Goal: Information Seeking & Learning: Learn about a topic

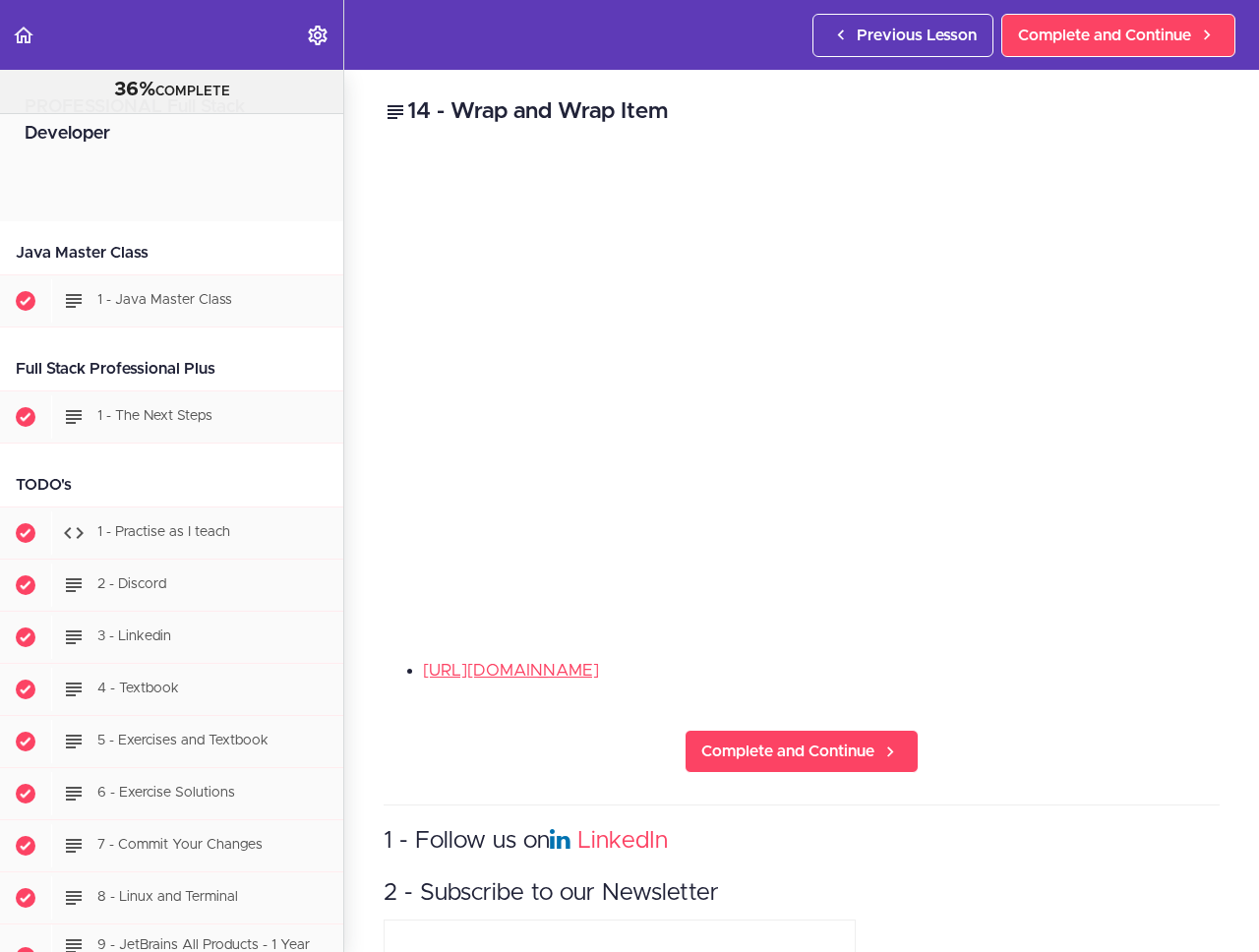
scroll to position [23400, 0]
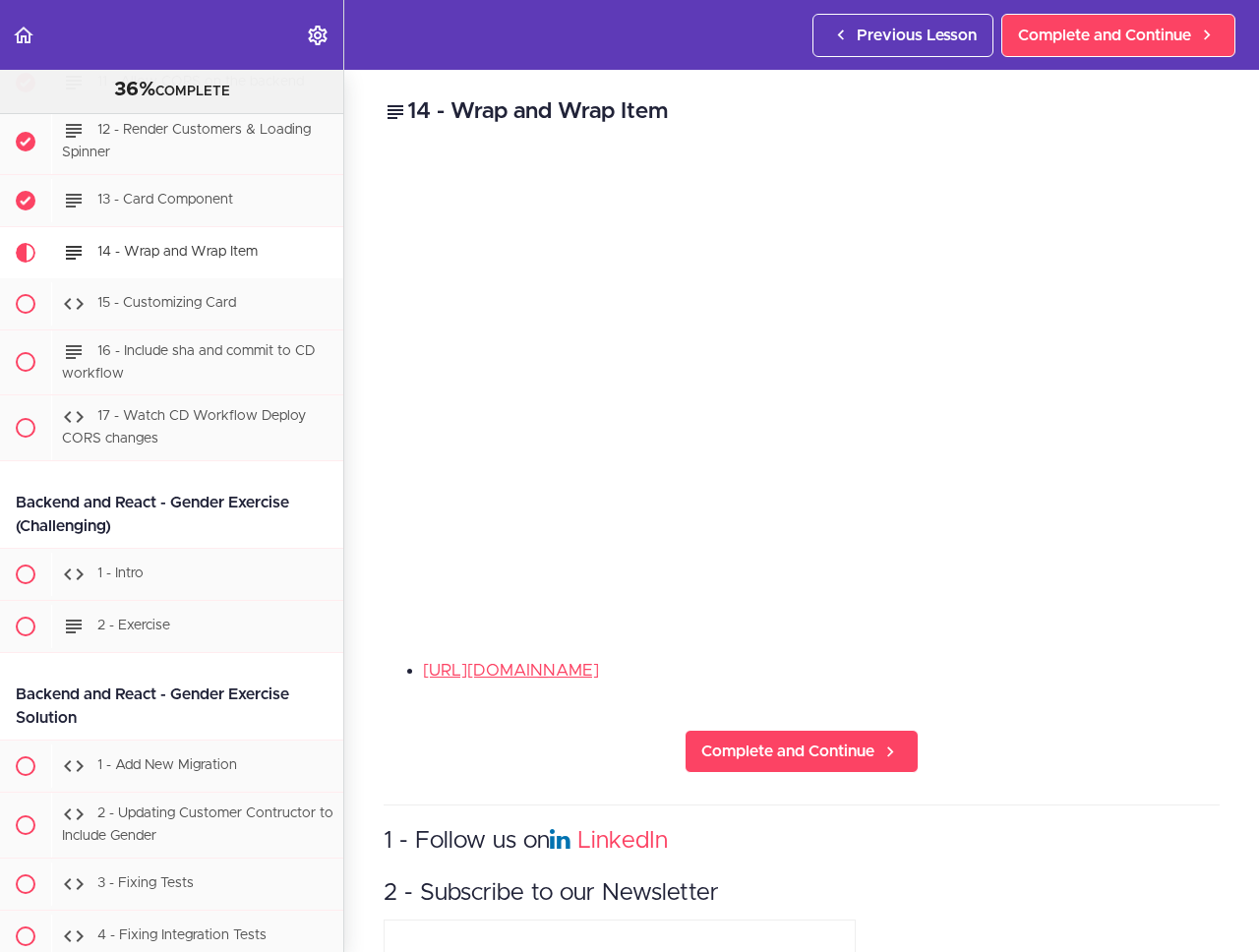
click at [1024, 648] on div "14 - Wrap and Wrap Item [URL][DOMAIN_NAME] Complete and Continue 1 - Follow us …" at bounding box center [801, 510] width 914 height 882
click at [1051, 687] on div "[URL][DOMAIN_NAME]" at bounding box center [801, 678] width 836 height 40
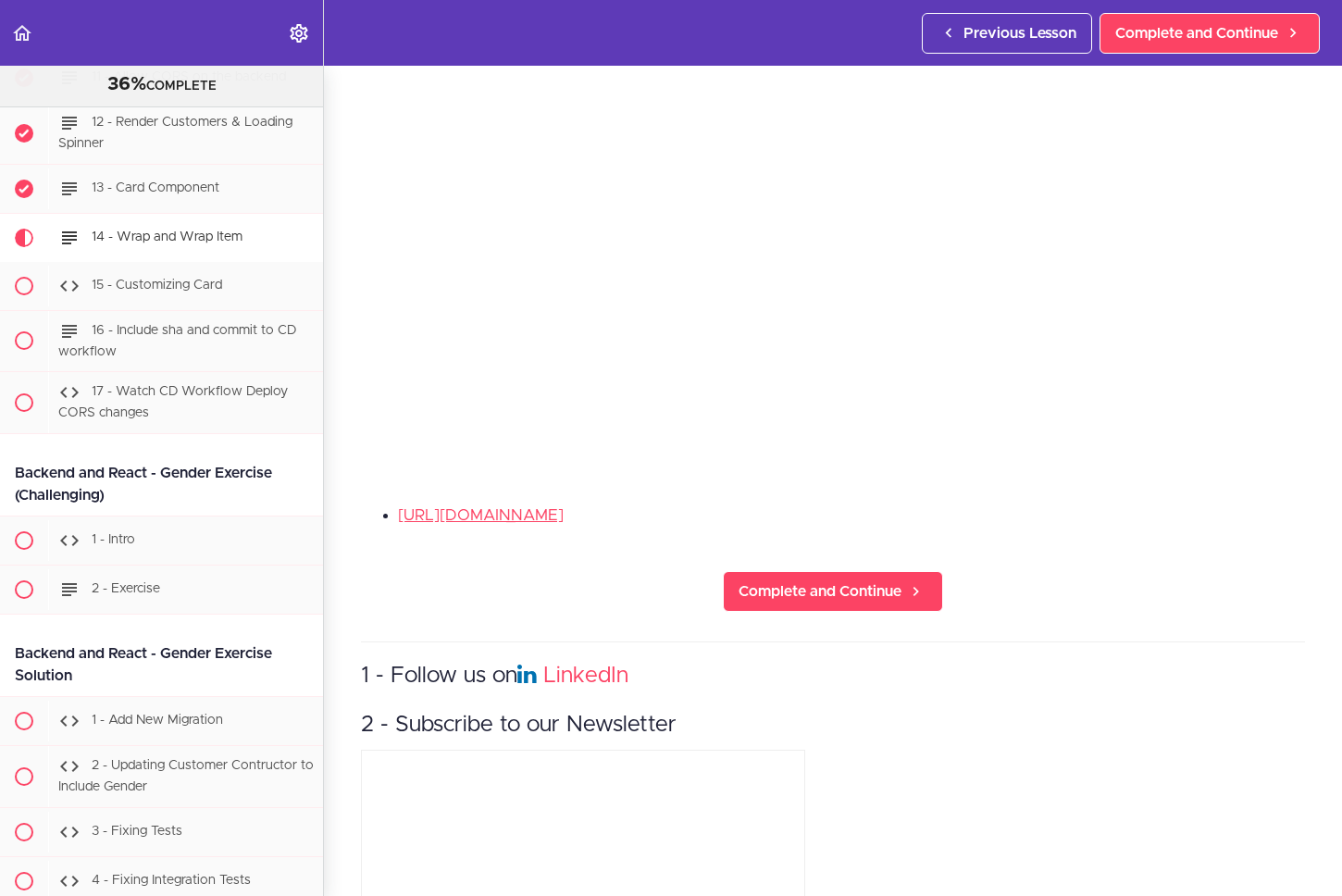
scroll to position [0, 0]
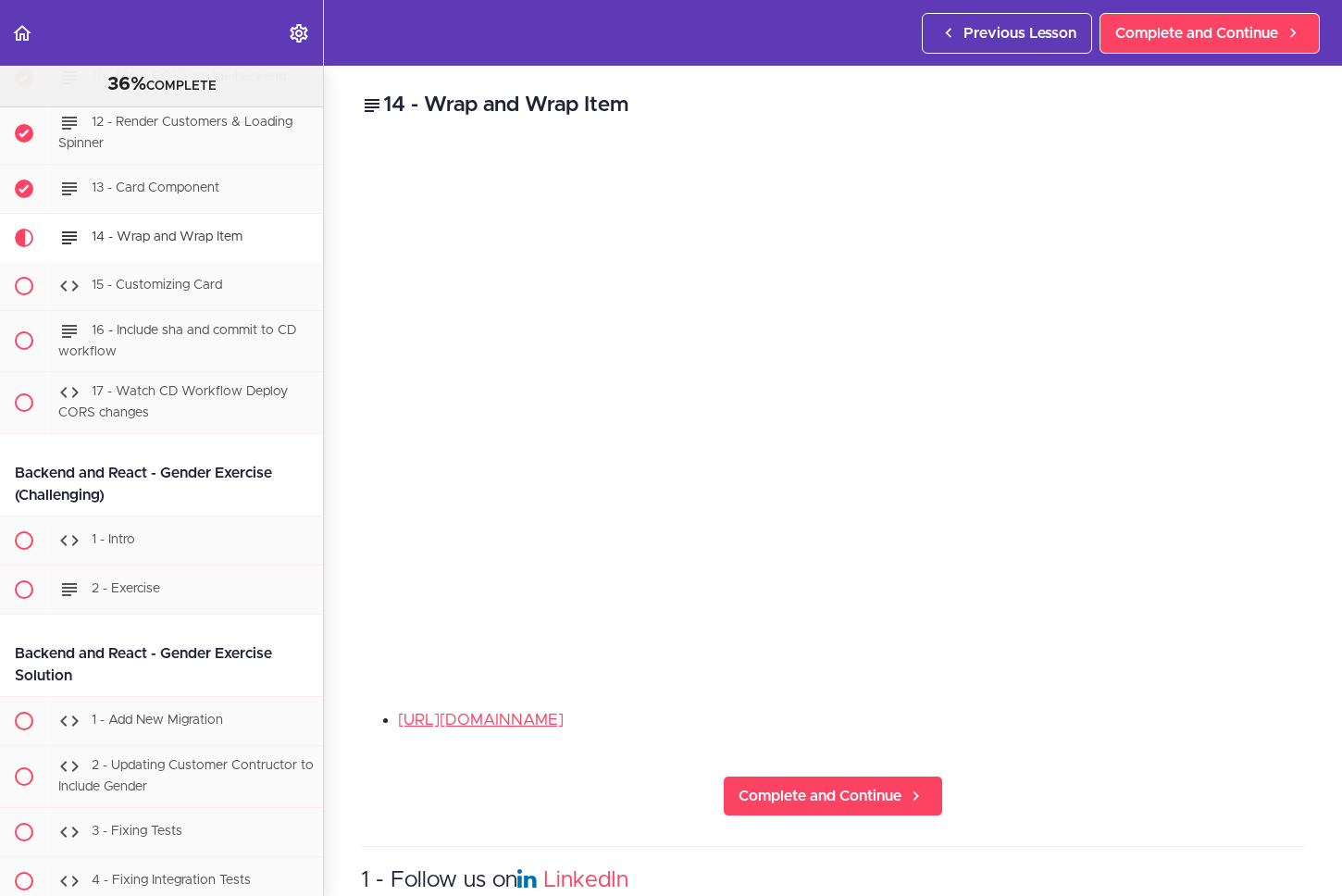
click at [1044, 731] on div "[URL][DOMAIN_NAME]" at bounding box center [833, 727] width 944 height 38
click at [789, 785] on span "Complete and Continue" at bounding box center [819, 796] width 163 height 23
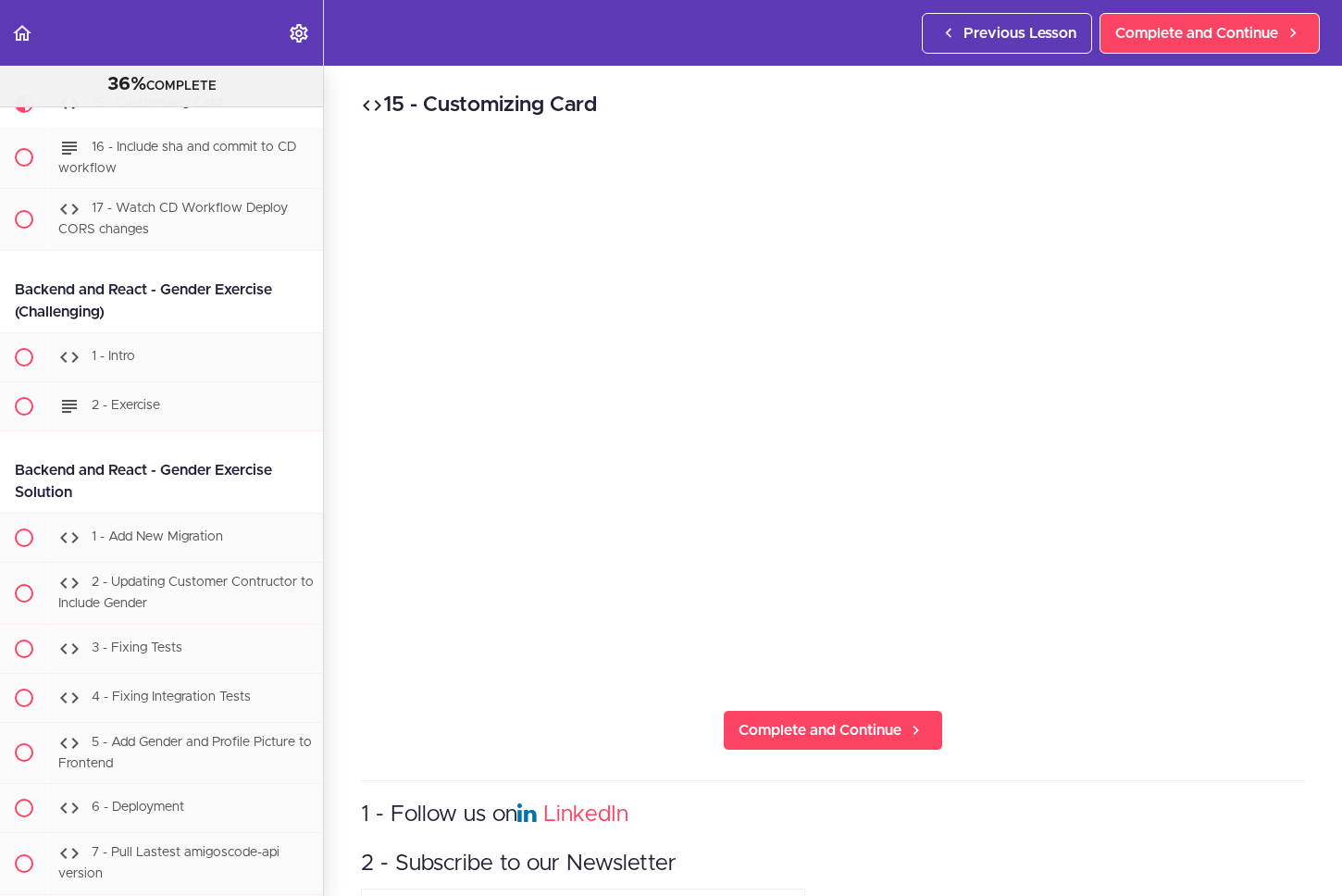
scroll to position [22215, 0]
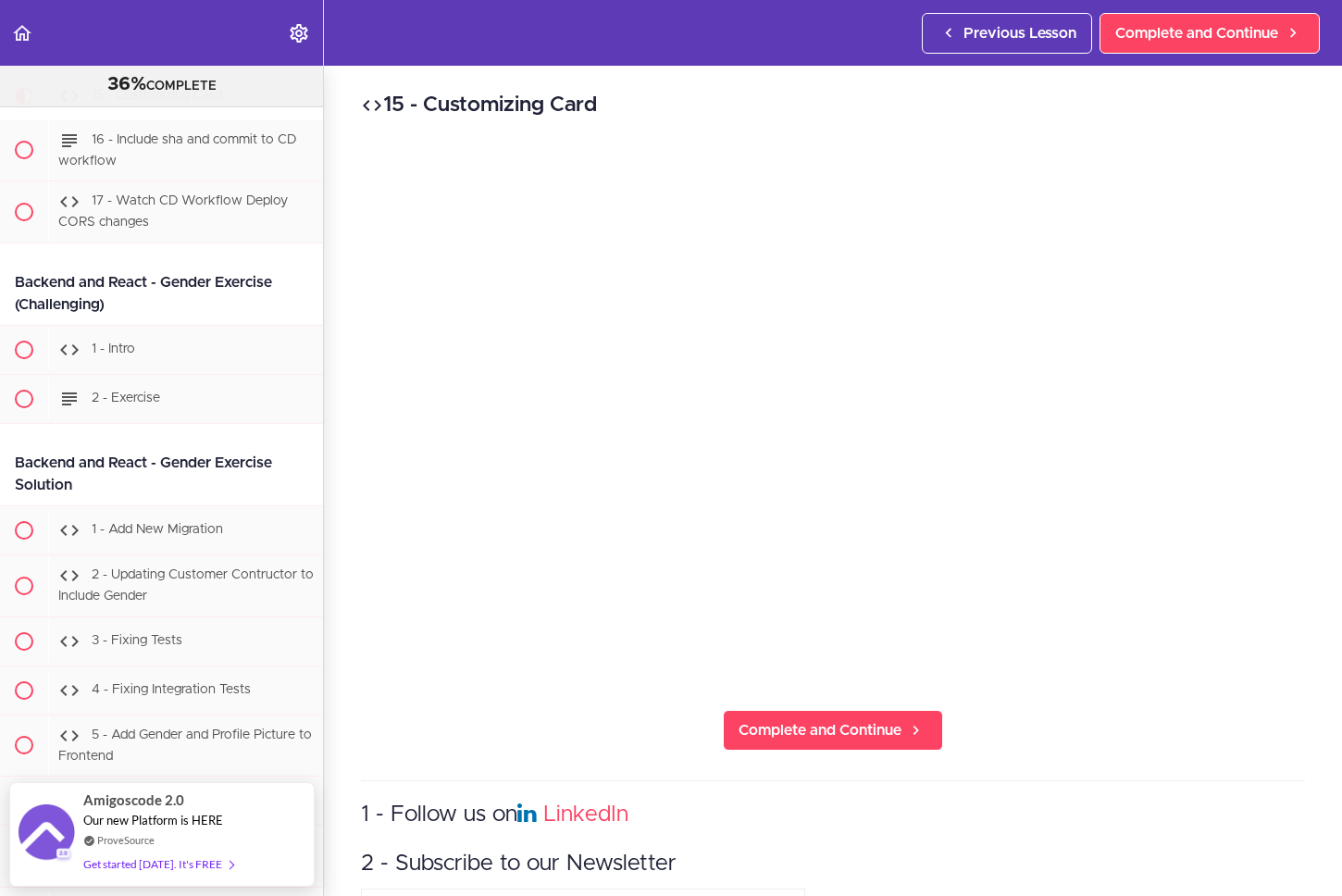
click at [1097, 703] on div "15 - Customizing Card Complete and Continue 1 - Follow us on LinkedIn 2 - Subsc…" at bounding box center [833, 480] width 1018 height 830
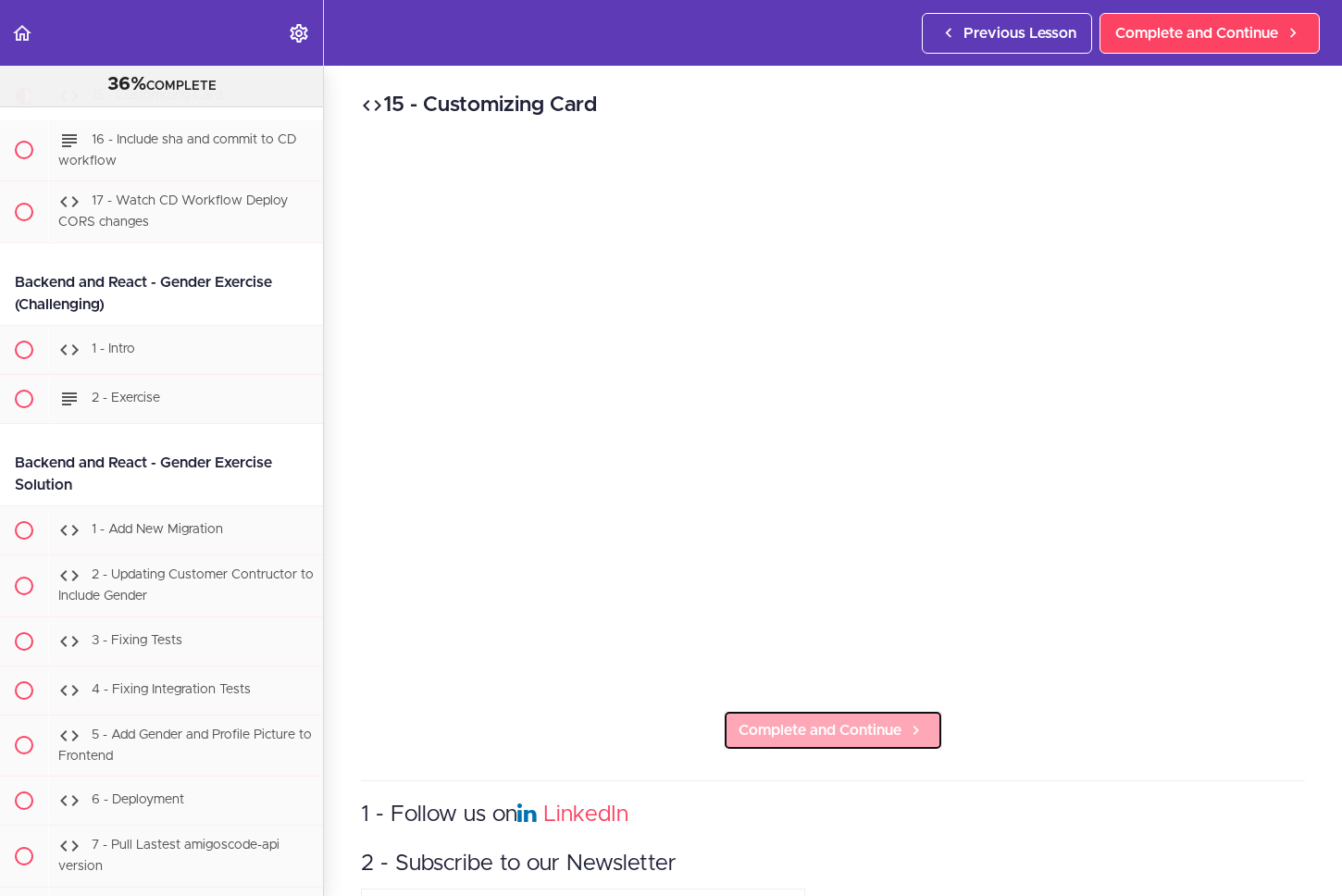
click at [843, 719] on span "Complete and Continue" at bounding box center [819, 731] width 163 height 23
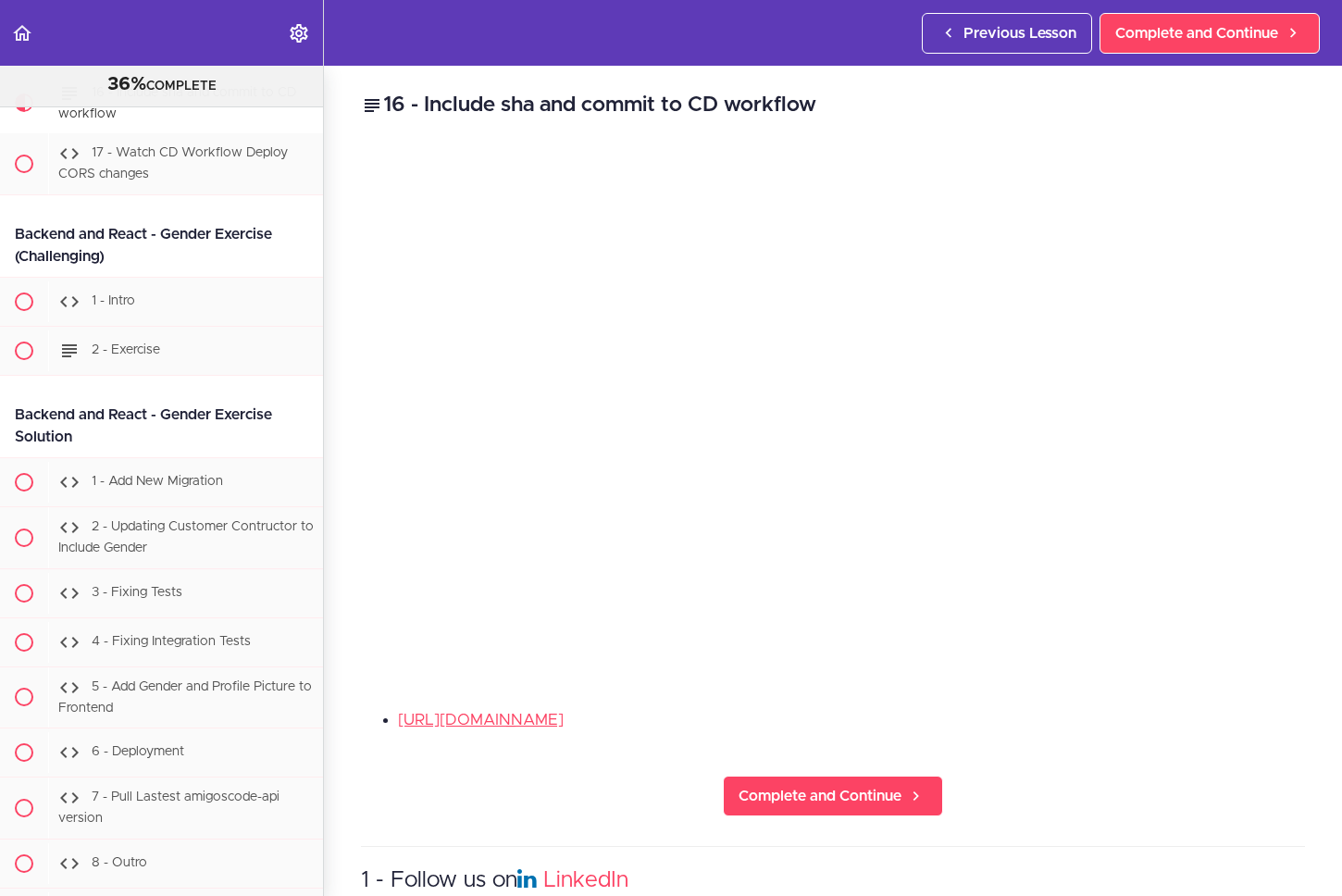
scroll to position [22264, 0]
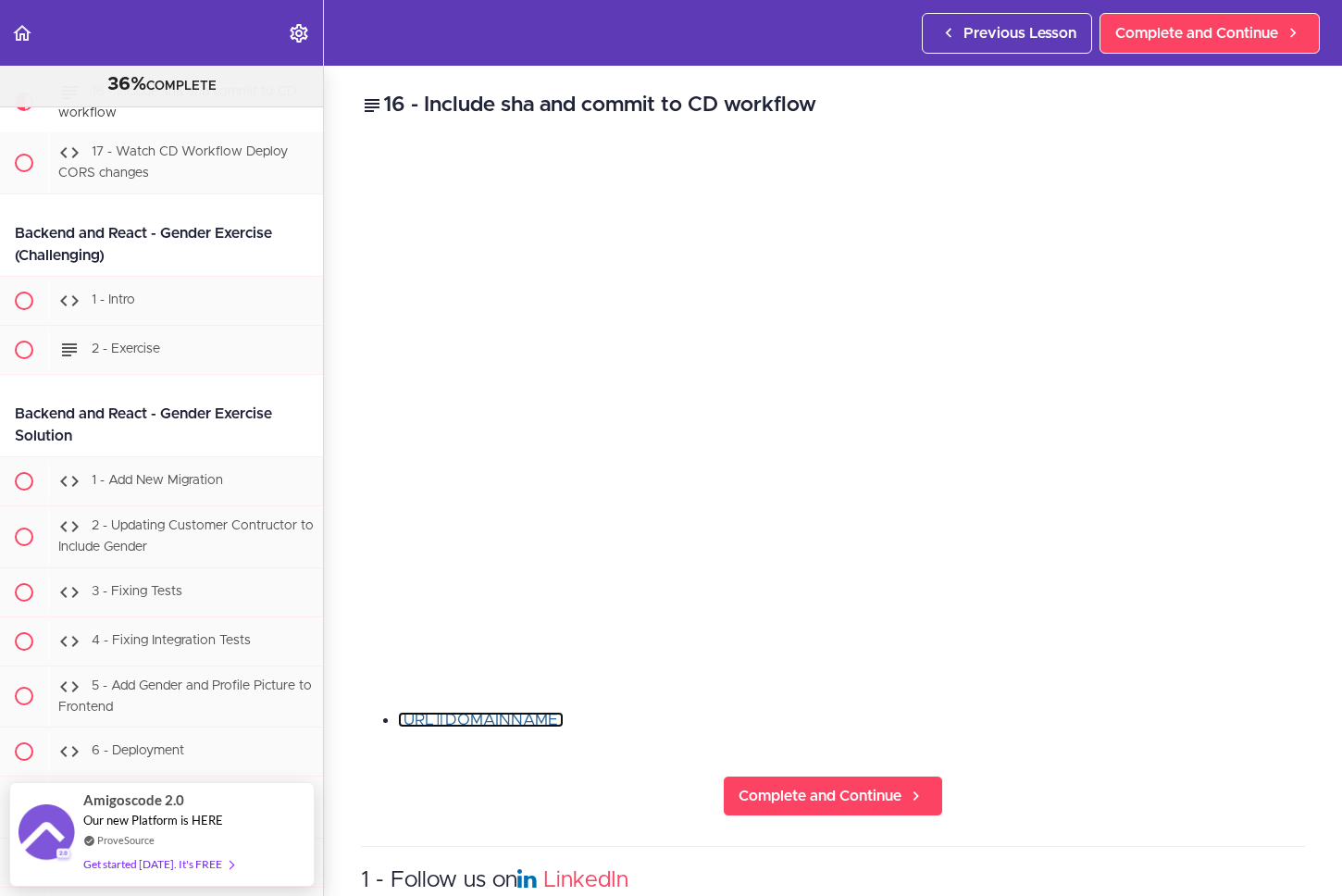
click at [563, 712] on link "[URL][DOMAIN_NAME]" at bounding box center [481, 719] width 166 height 16
click at [1184, 715] on li "[URL][DOMAIN_NAME]" at bounding box center [851, 720] width 908 height 24
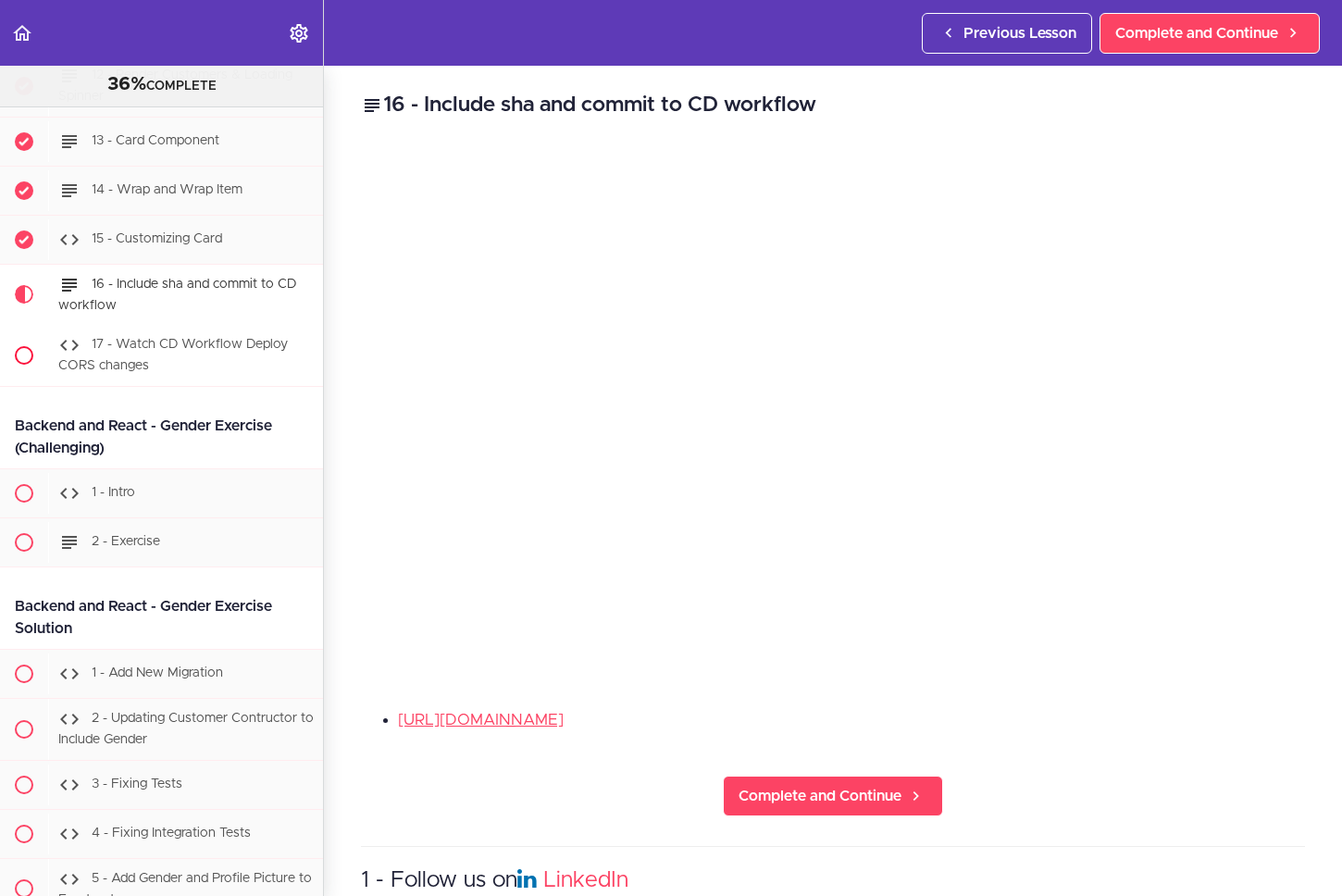
scroll to position [22046, 0]
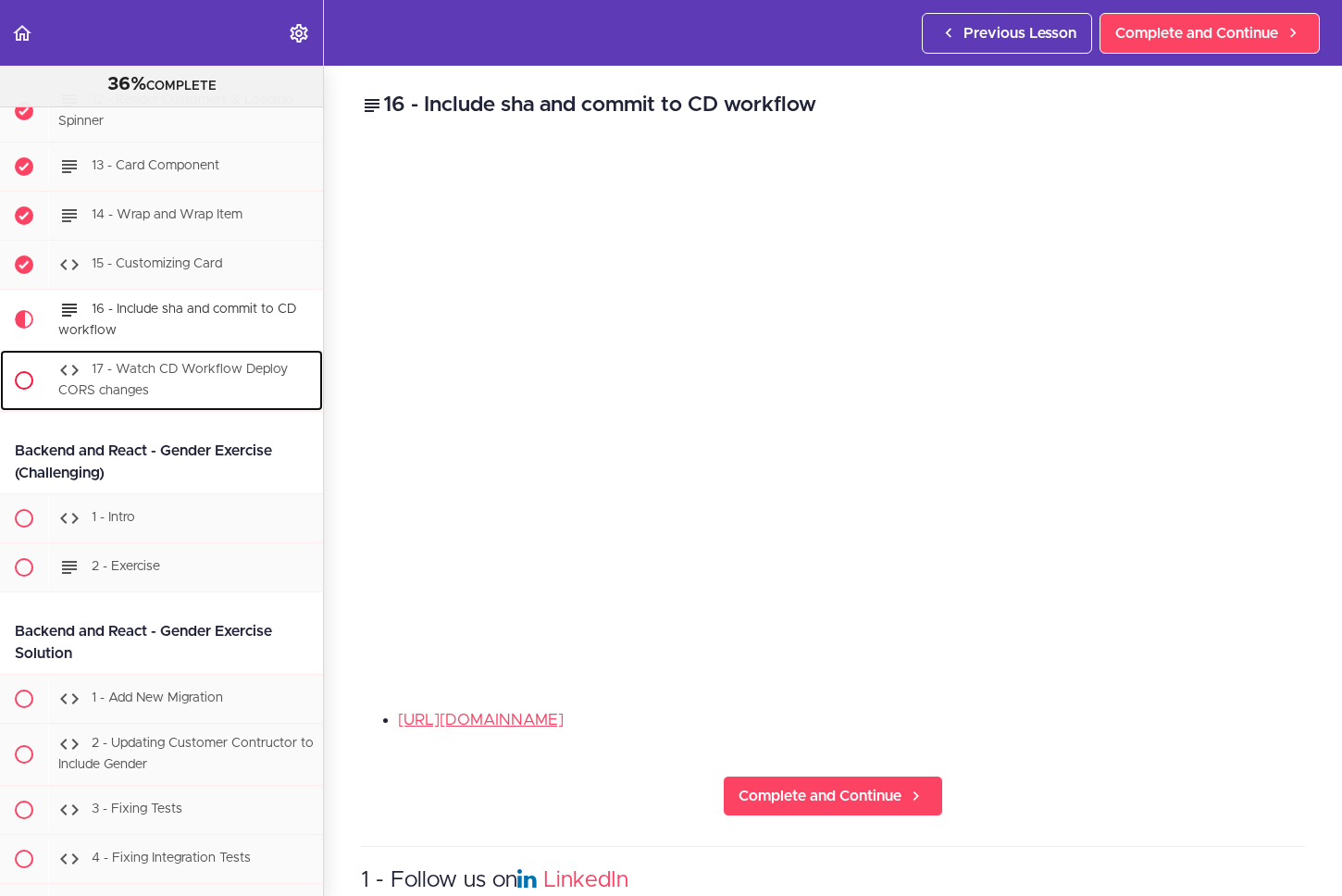
click at [216, 411] on div "17 - Watch CD Workflow Deploy CORS changes" at bounding box center [185, 380] width 275 height 61
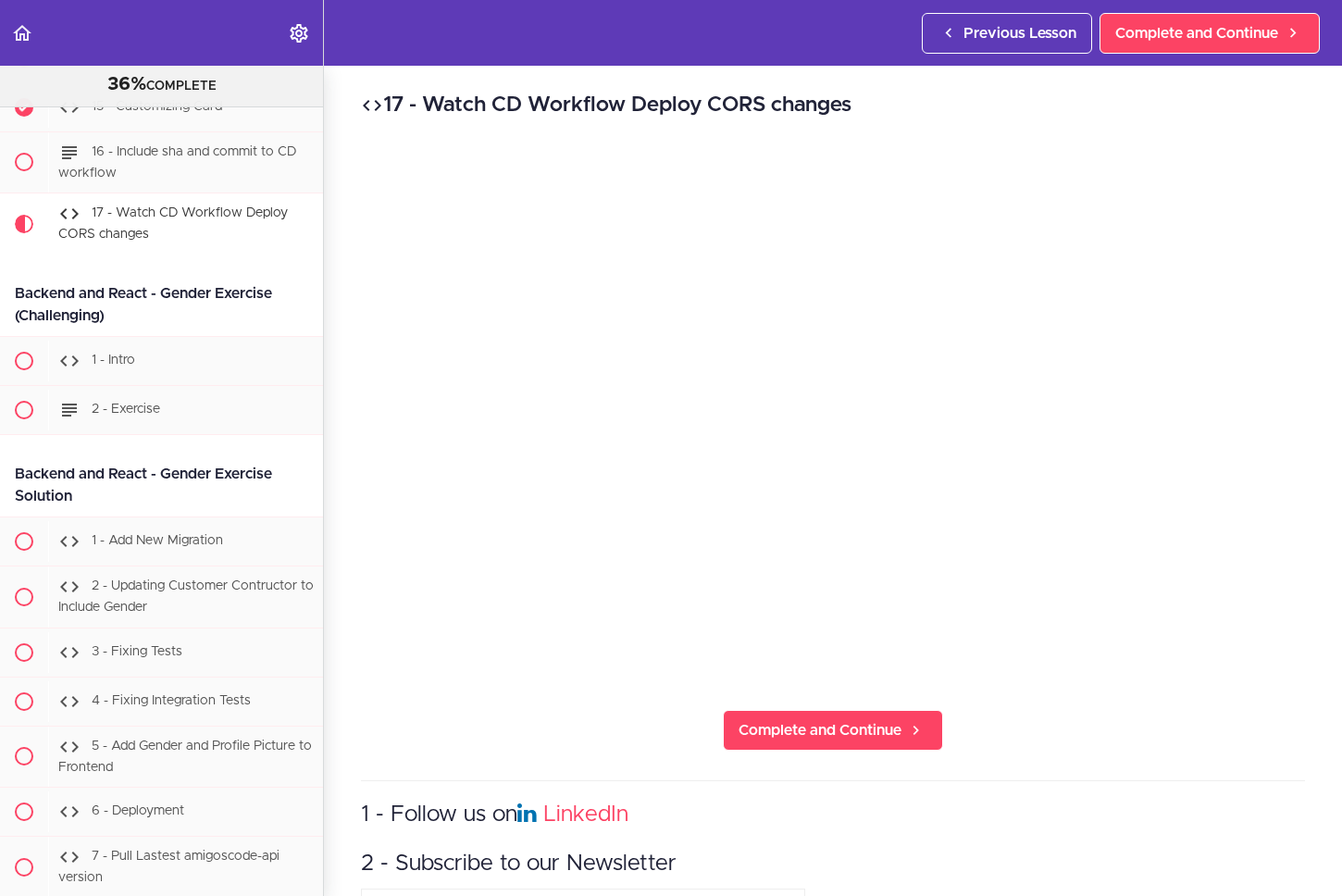
scroll to position [22179, 0]
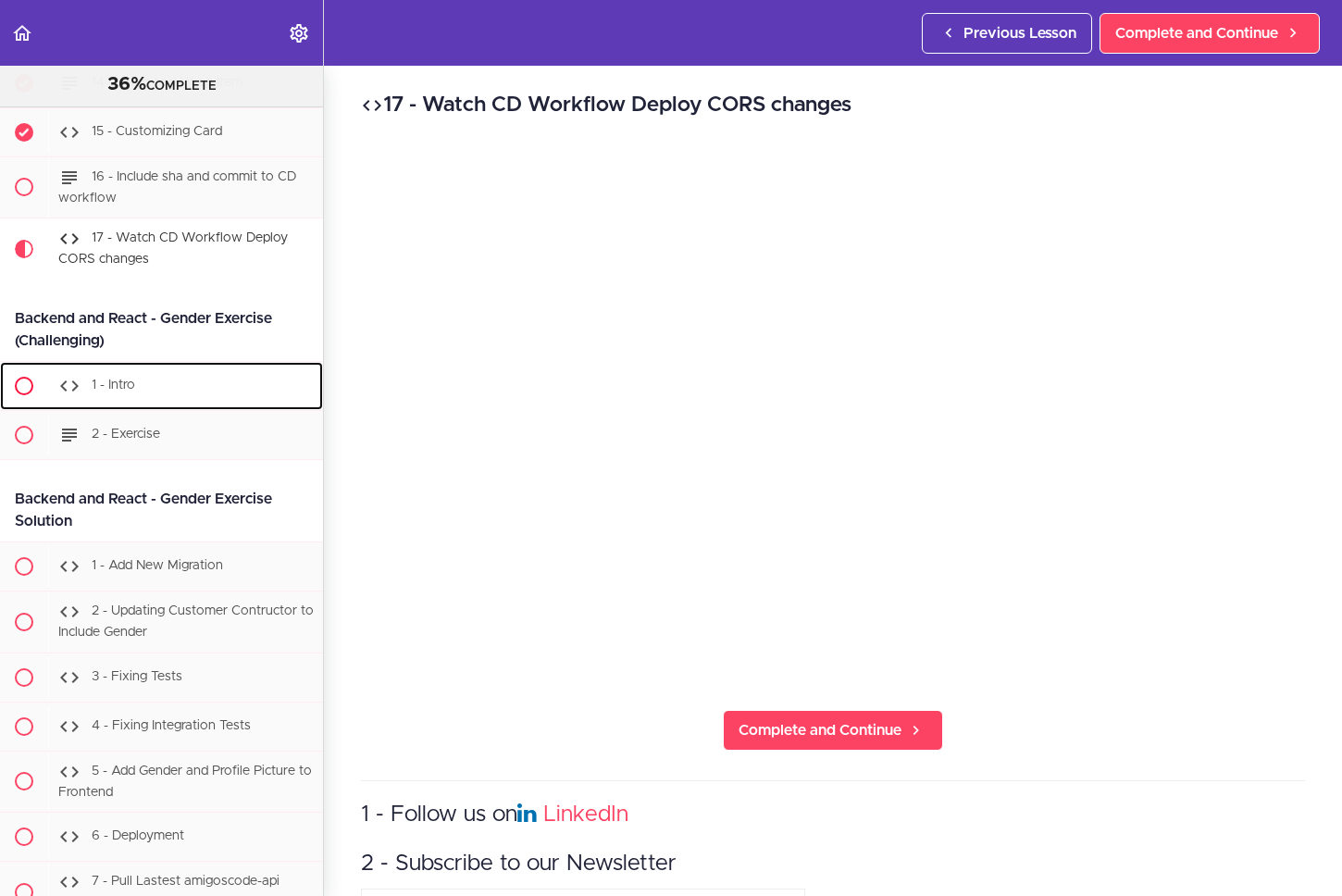
click at [198, 406] on div "1 - Intro" at bounding box center [185, 385] width 275 height 40
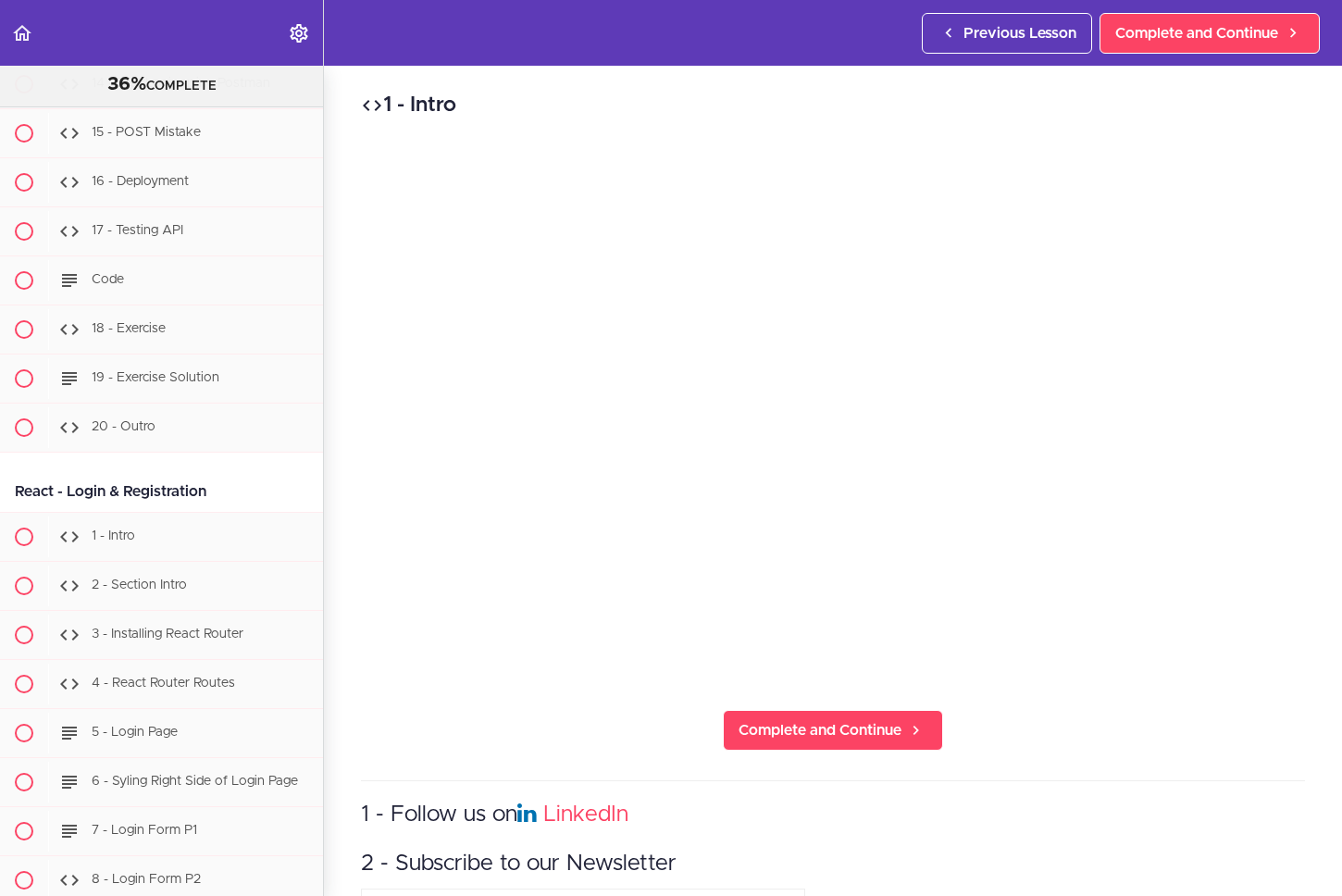
scroll to position [28884, 0]
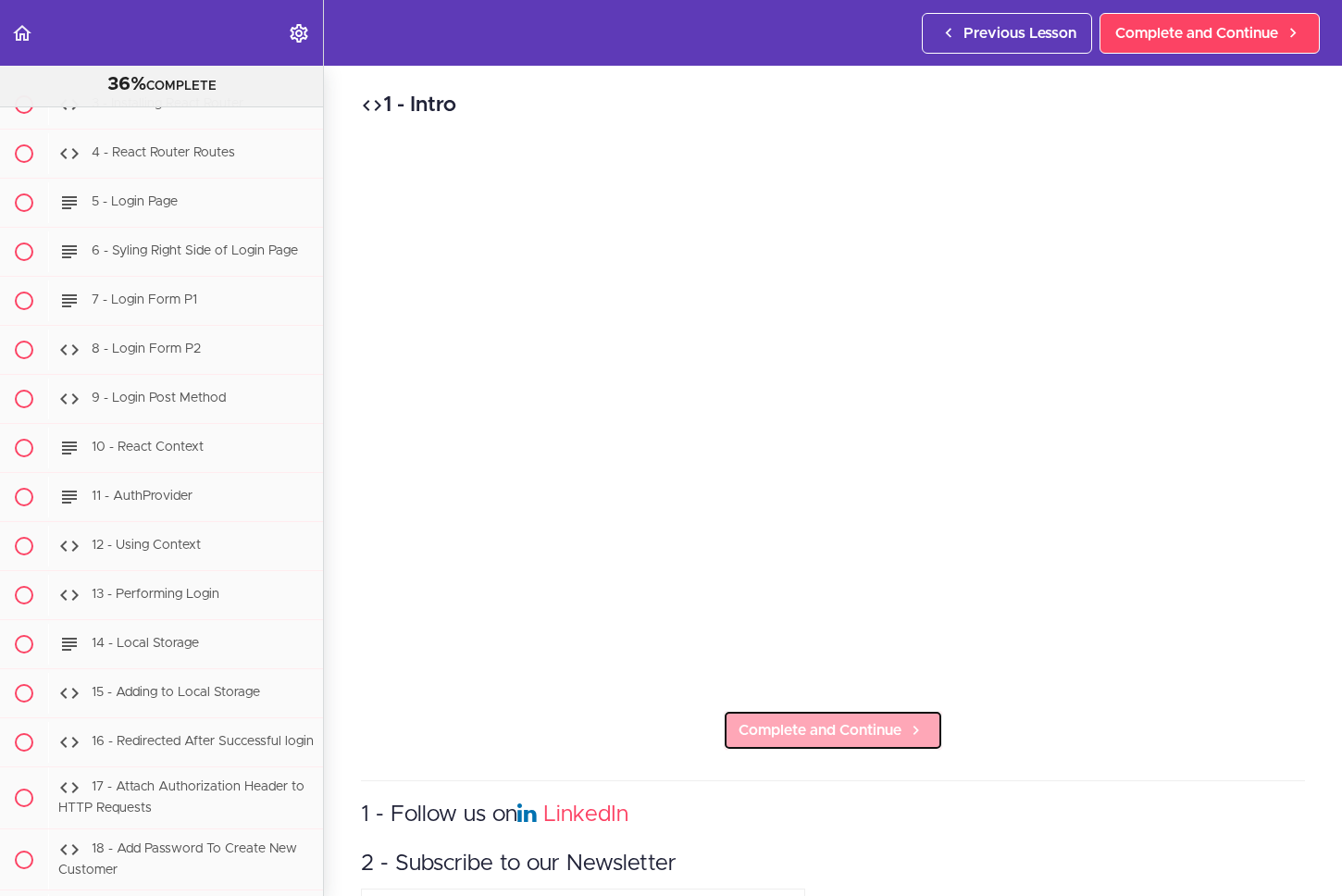
click at [782, 719] on span "Complete and Continue" at bounding box center [819, 731] width 163 height 23
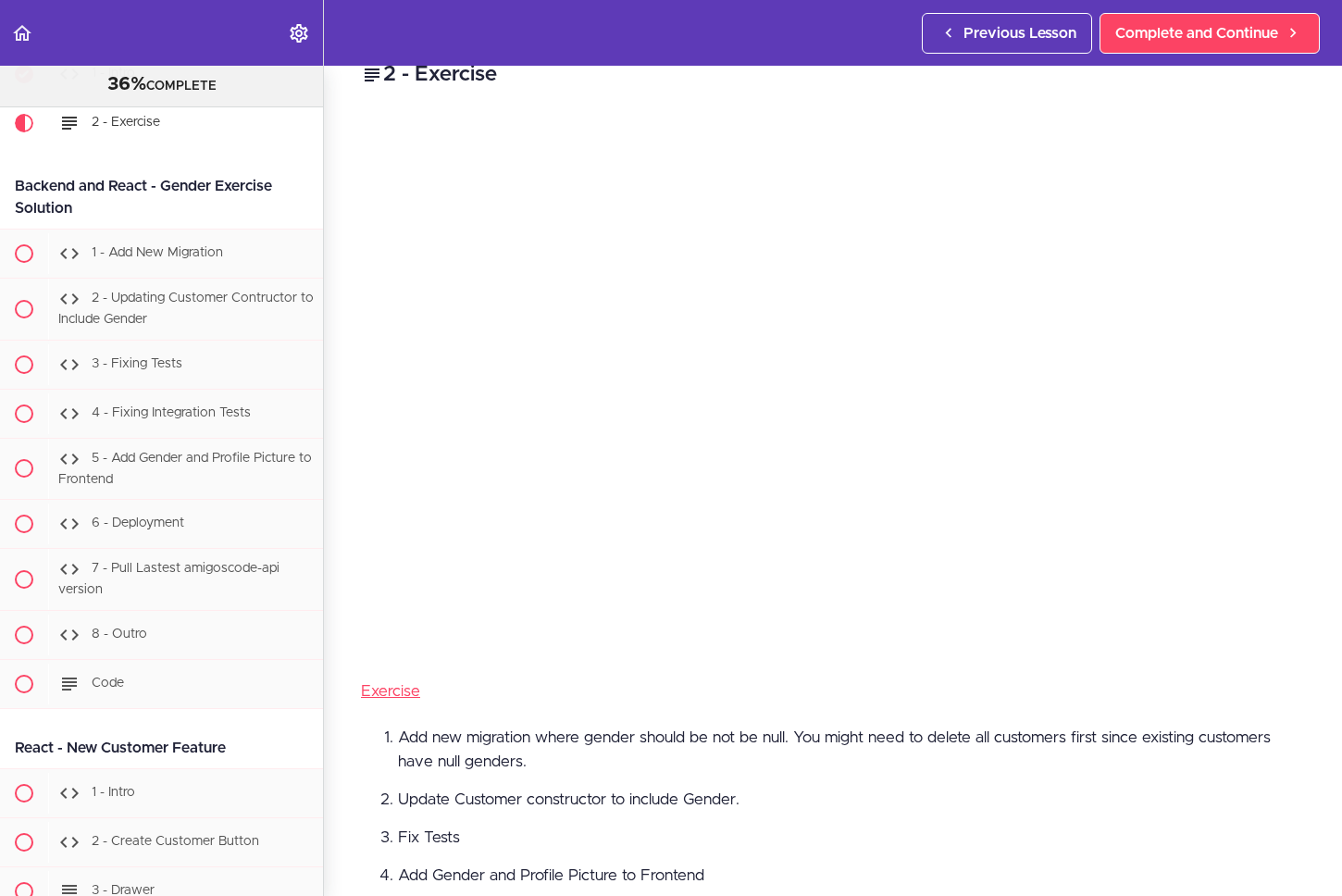
scroll to position [387, 0]
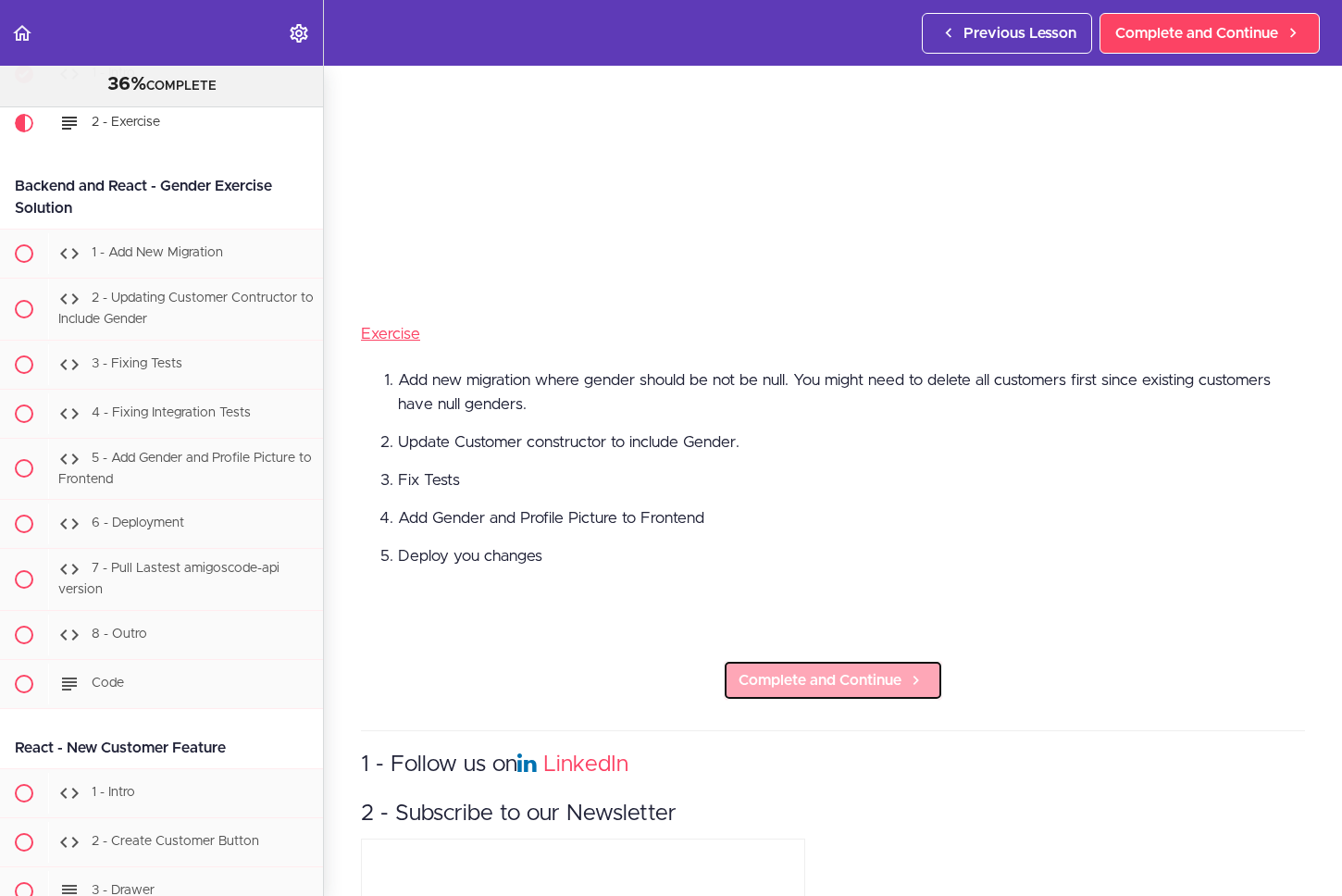
click at [864, 684] on link "Complete and Continue" at bounding box center [833, 680] width 220 height 40
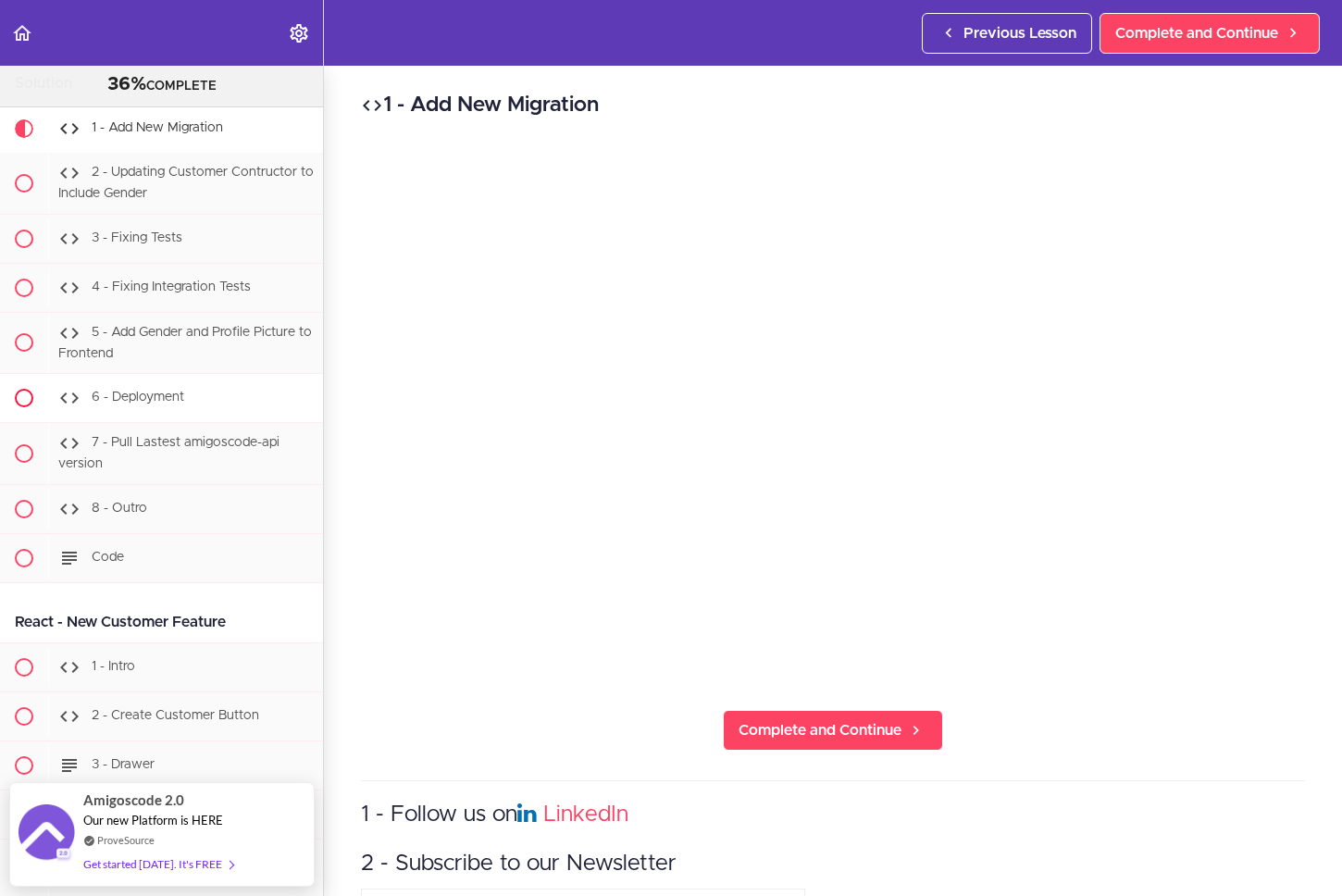
scroll to position [22482, 0]
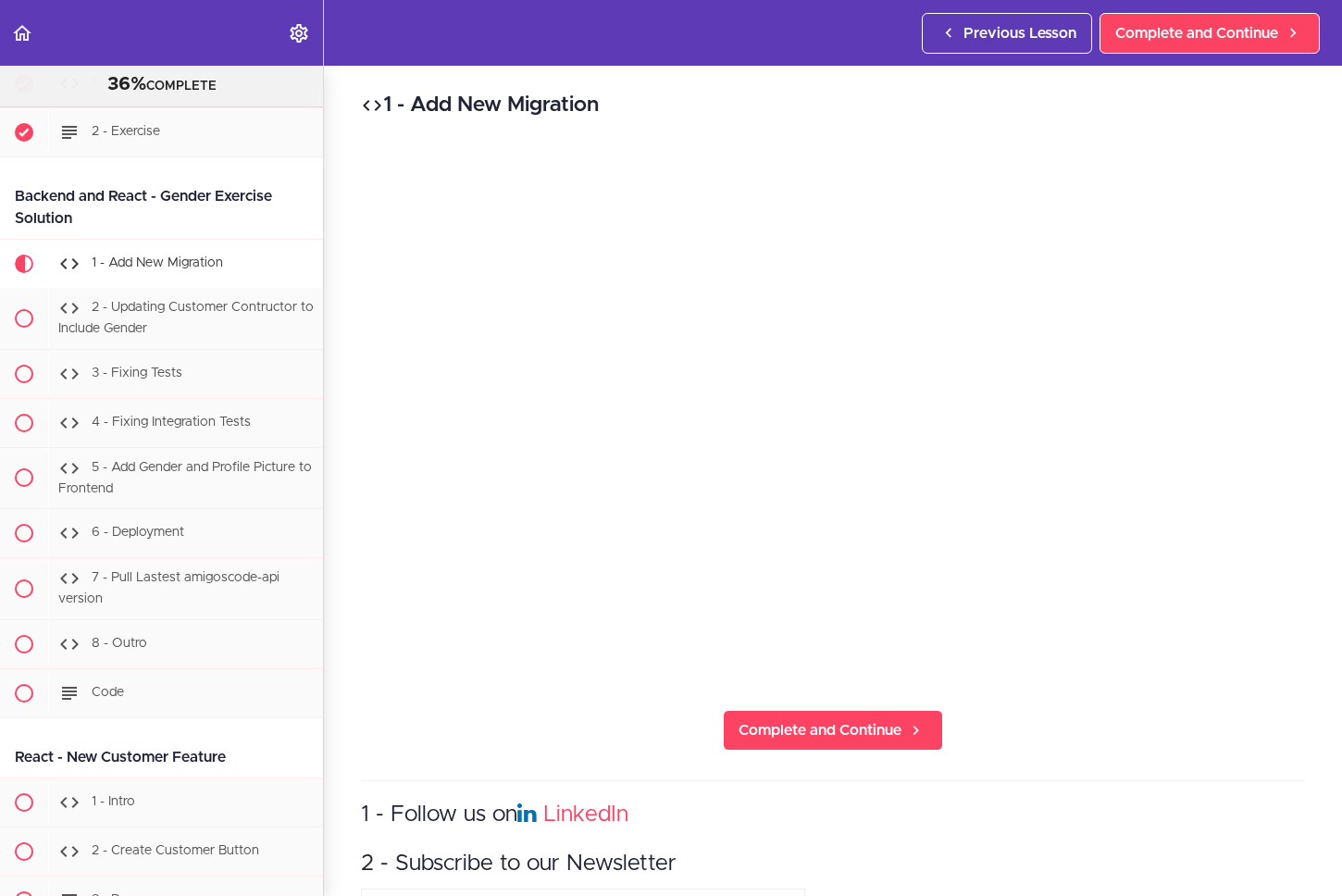
click at [1130, 676] on div "1 - Add New Migration Complete and Continue 1 - Follow us on LinkedIn 2 - Subsc…" at bounding box center [833, 480] width 1018 height 830
click at [797, 719] on span "Complete and Continue" at bounding box center [819, 731] width 163 height 23
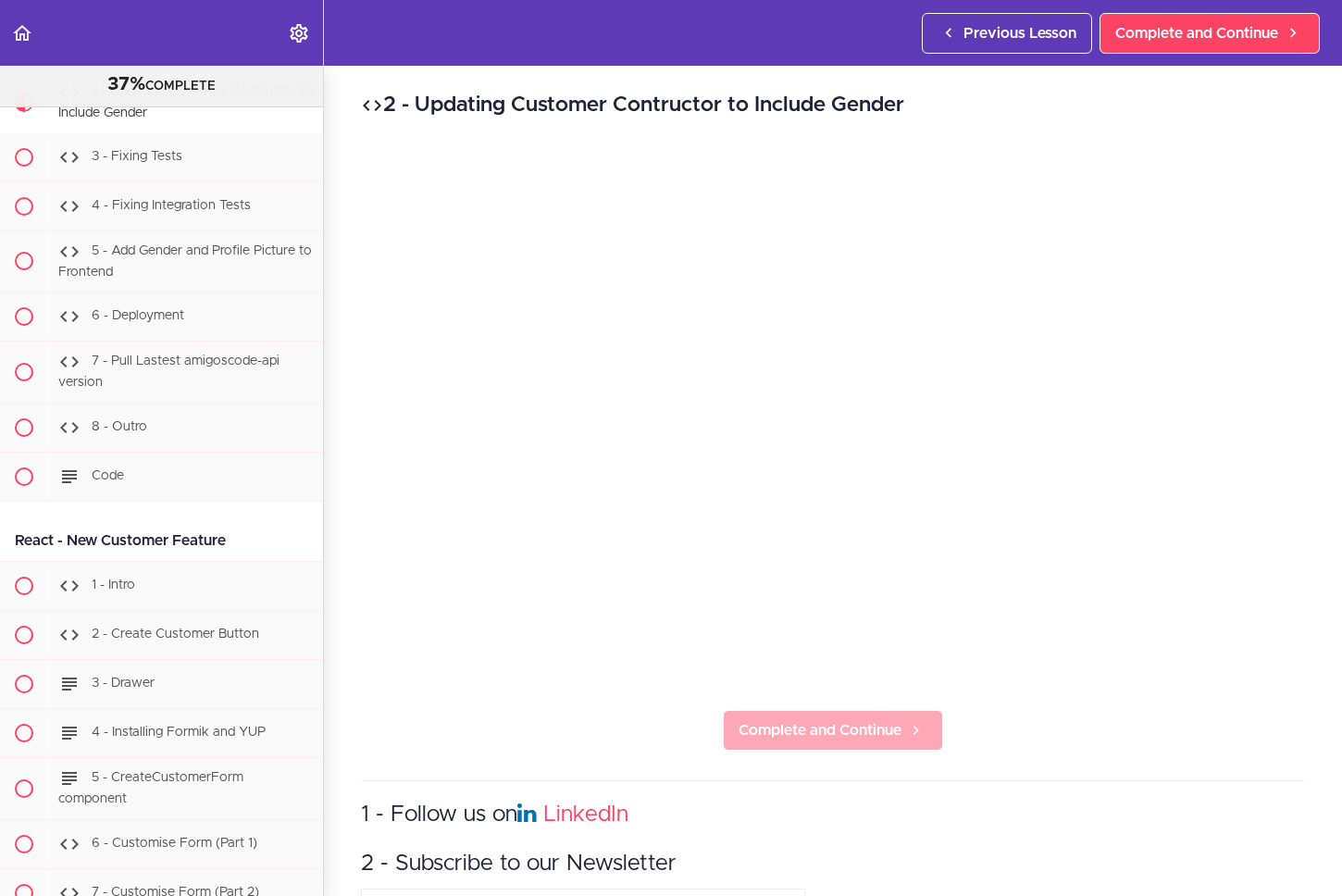
scroll to position [22699, 0]
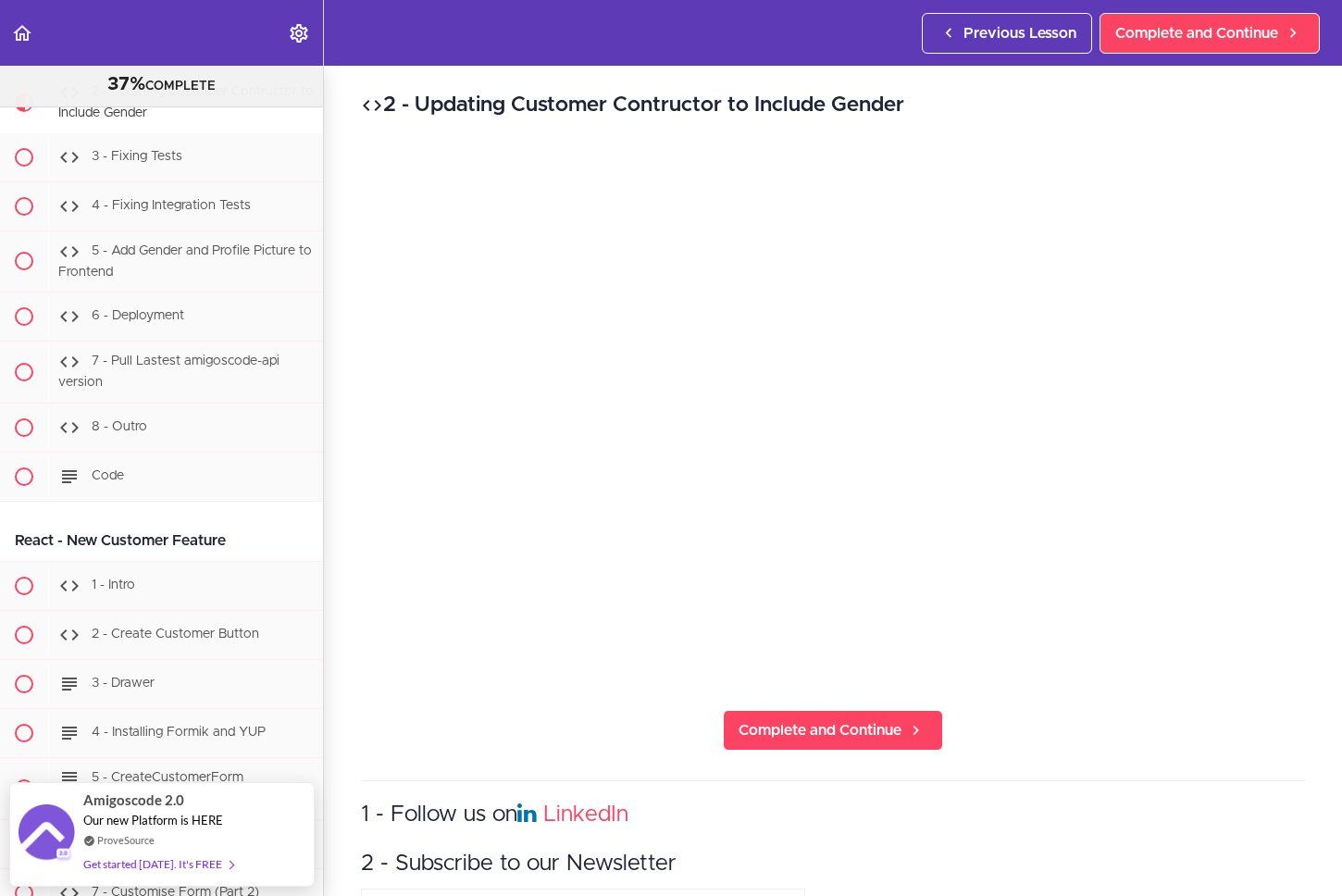
click at [1143, 690] on div "2 - Updating Customer Contructor to Include Gender Complete and Continue 1 - Fo…" at bounding box center [833, 480] width 1018 height 830
drag, startPoint x: 1300, startPoint y: 649, endPoint x: 1337, endPoint y: 671, distance: 43.0
click at [1184, 649] on div "2 - Updating Customer Contructor to Include Gender Complete and Continue 1 - Fo…" at bounding box center [833, 480] width 1018 height 830
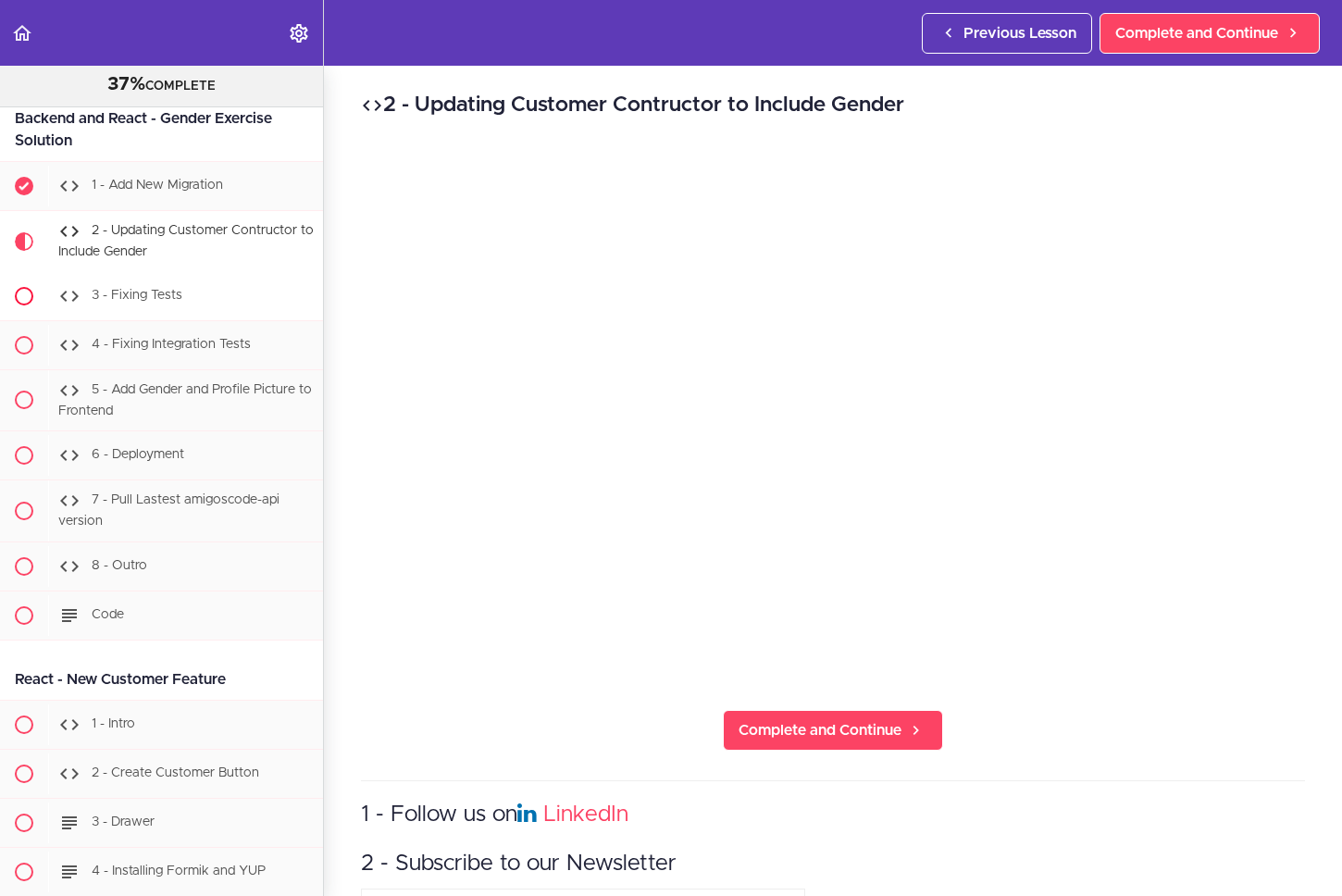
scroll to position [22534, 0]
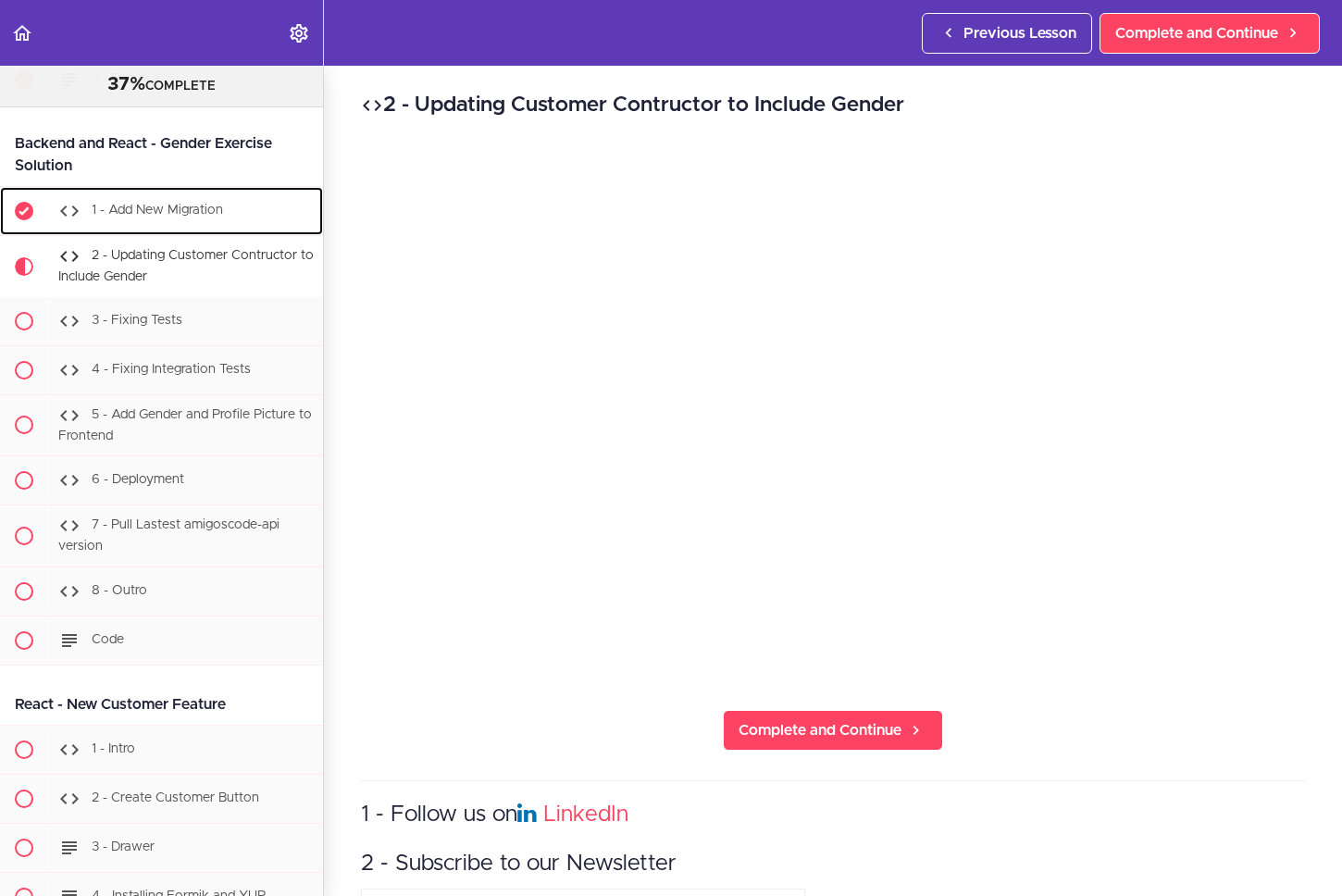
click at [220, 231] on div "1 - Add New Migration" at bounding box center [185, 211] width 275 height 40
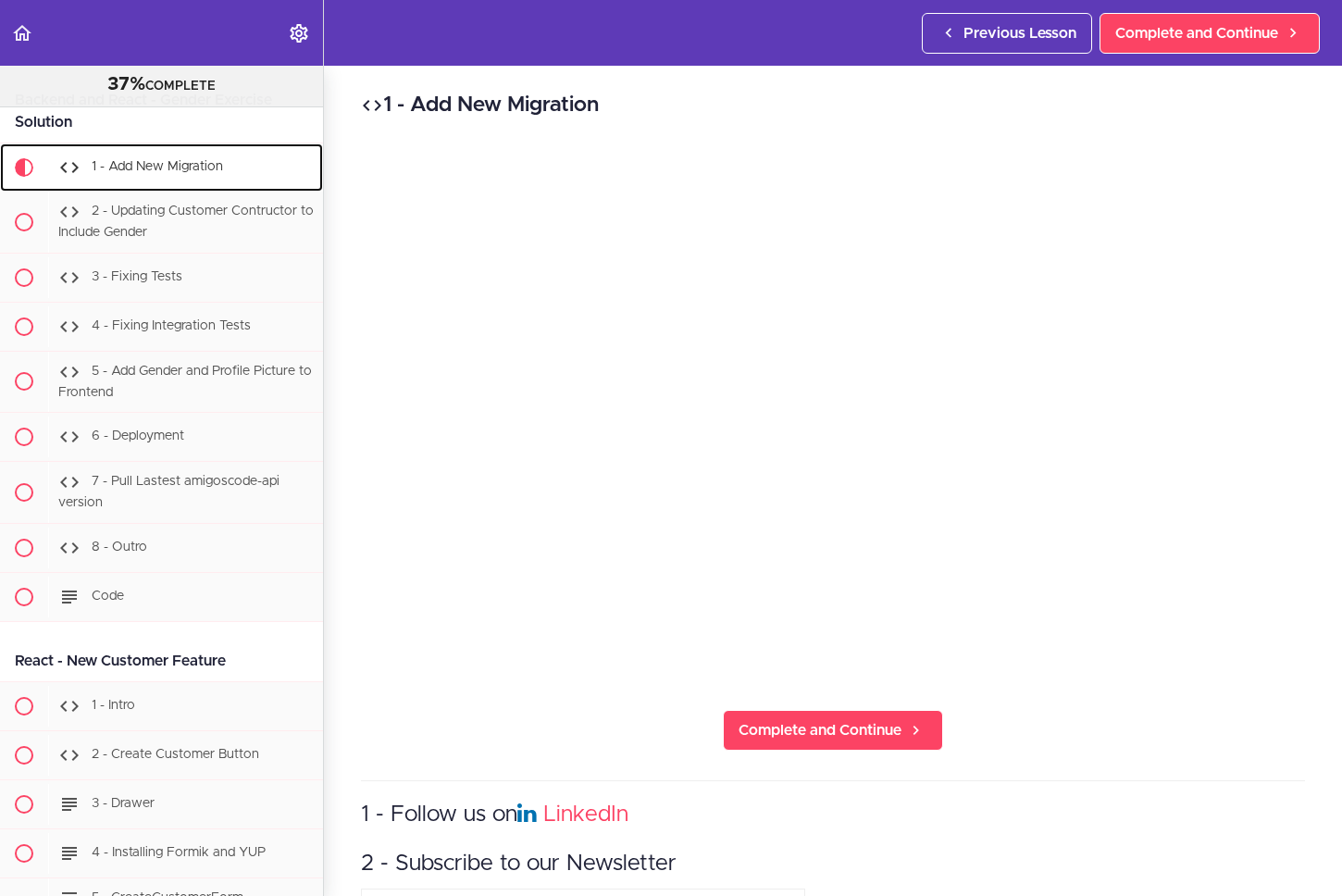
scroll to position [22650, 0]
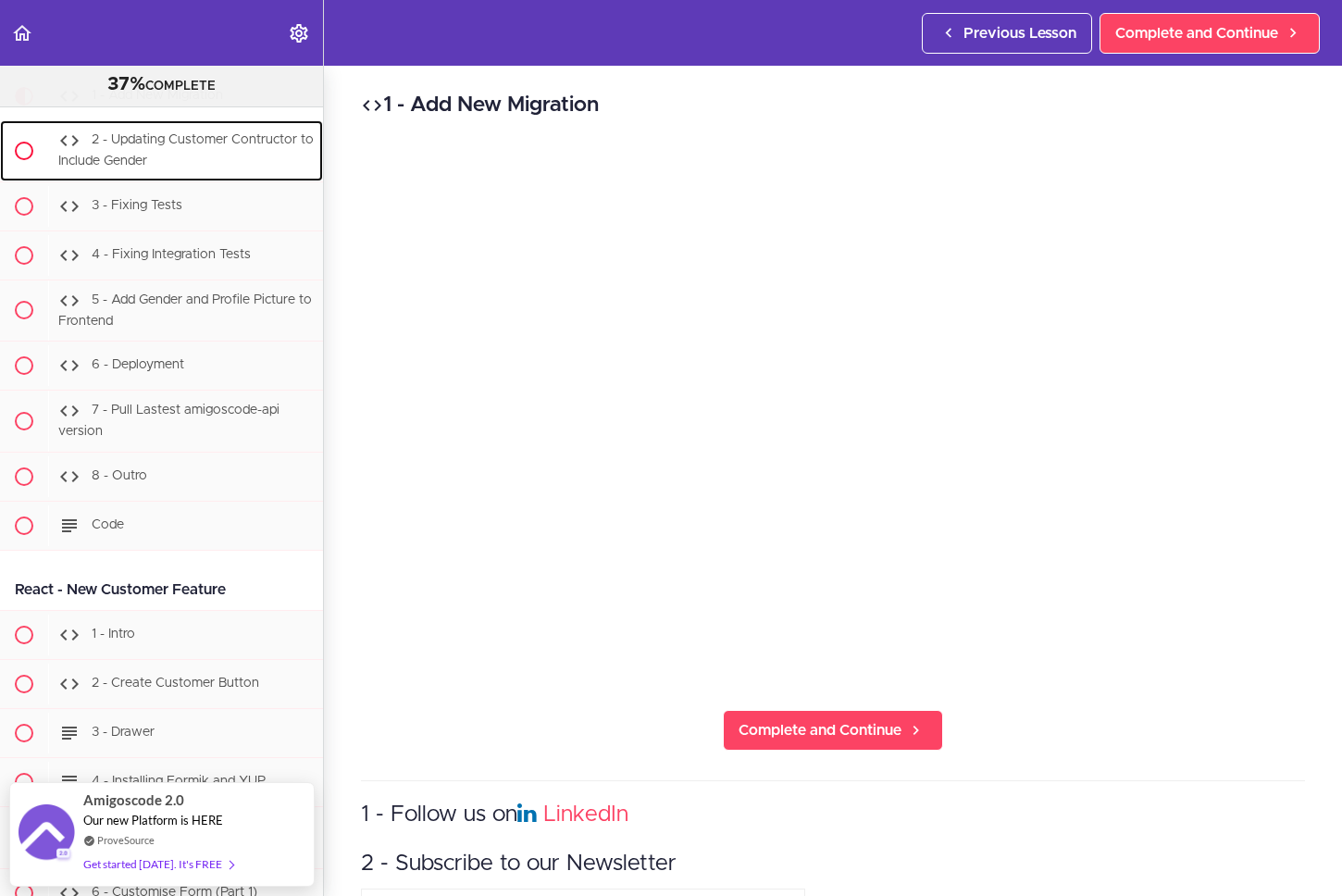
click at [147, 167] on span "2 - Updating Customer Contructor to Include Gender" at bounding box center [186, 150] width 256 height 34
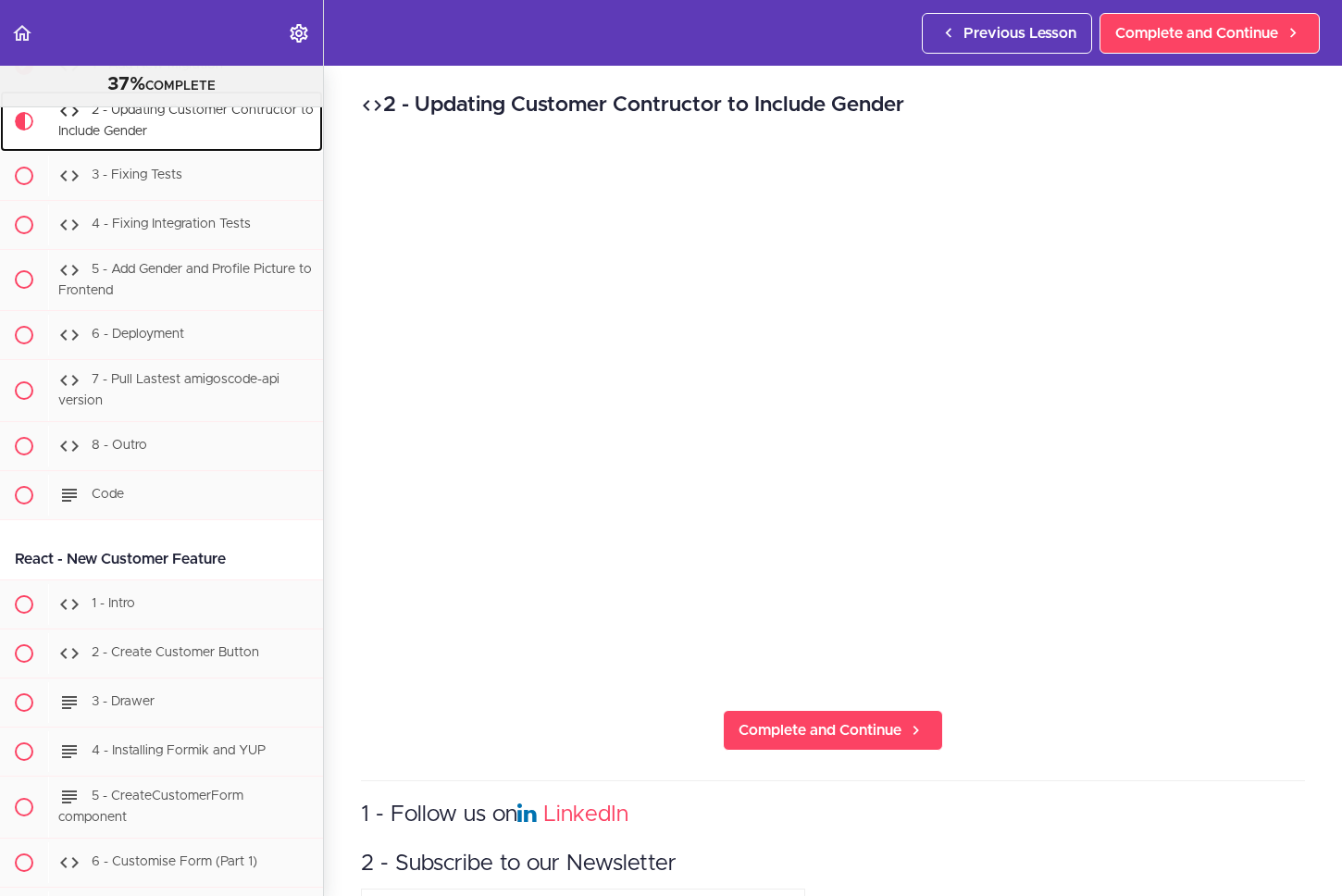
scroll to position [22699, 0]
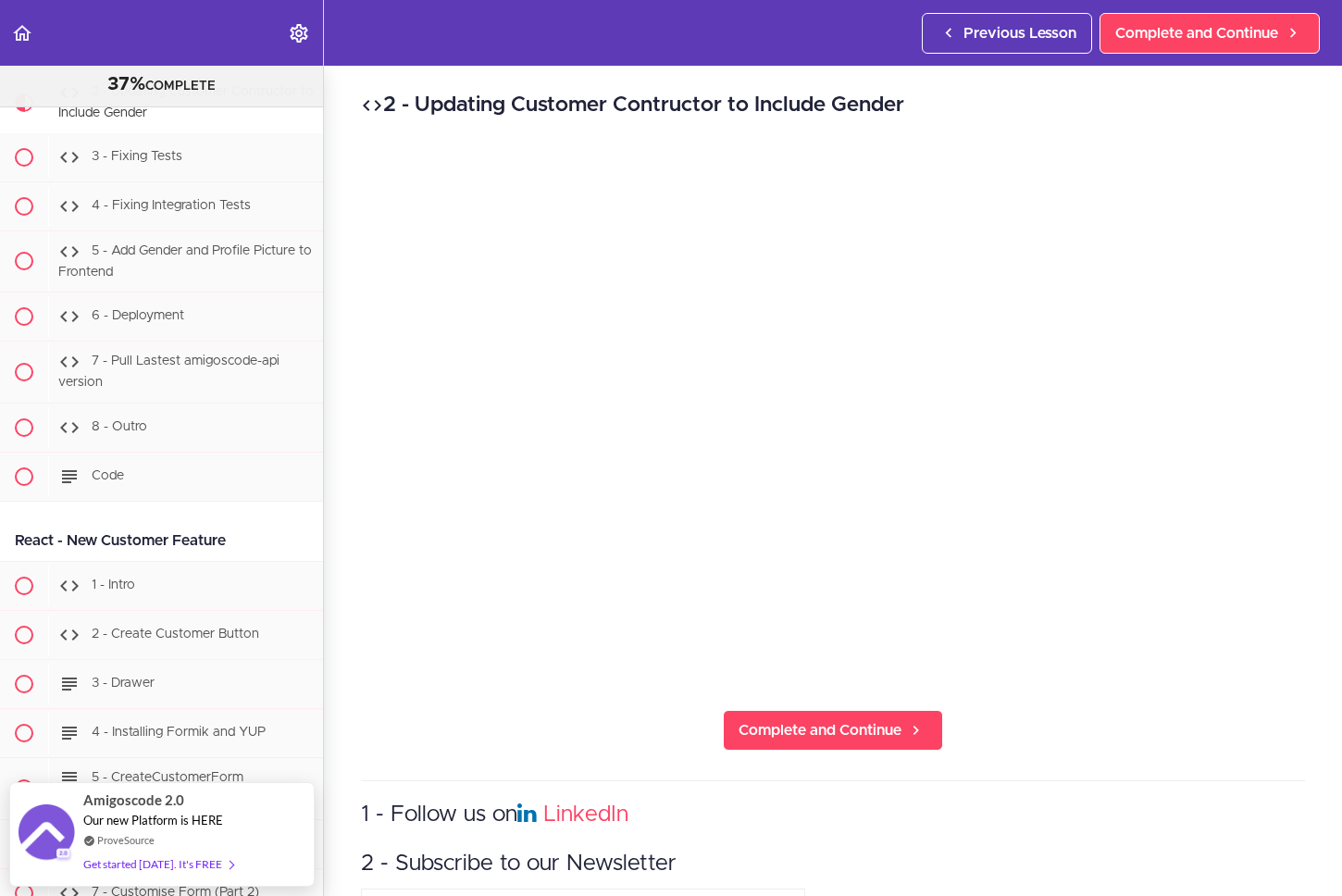
click at [1113, 729] on div "2 - Updating Customer Contructor to Include Gender Complete and Continue 1 - Fo…" at bounding box center [833, 480] width 1018 height 830
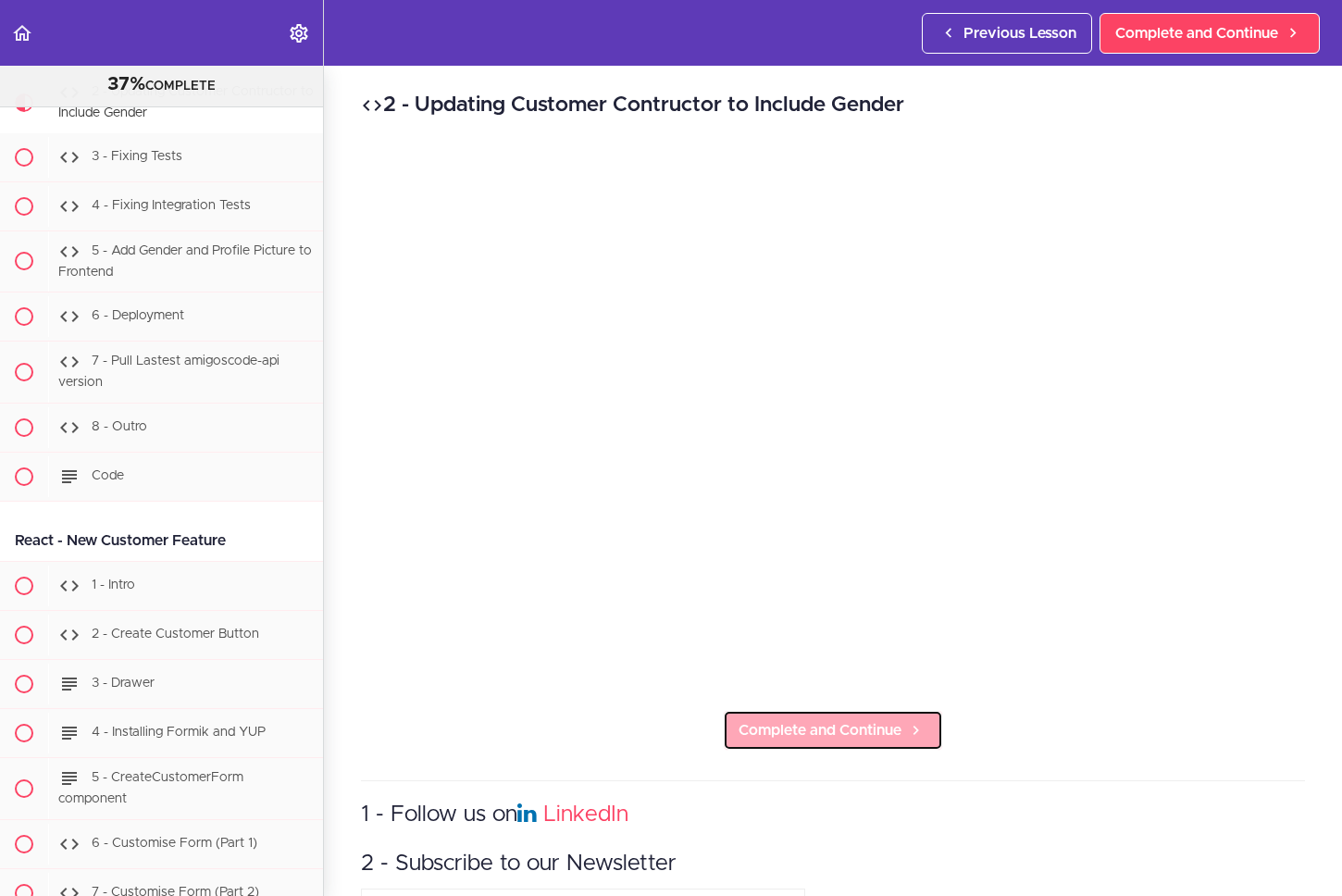
click at [906, 721] on icon at bounding box center [917, 731] width 23 height 20
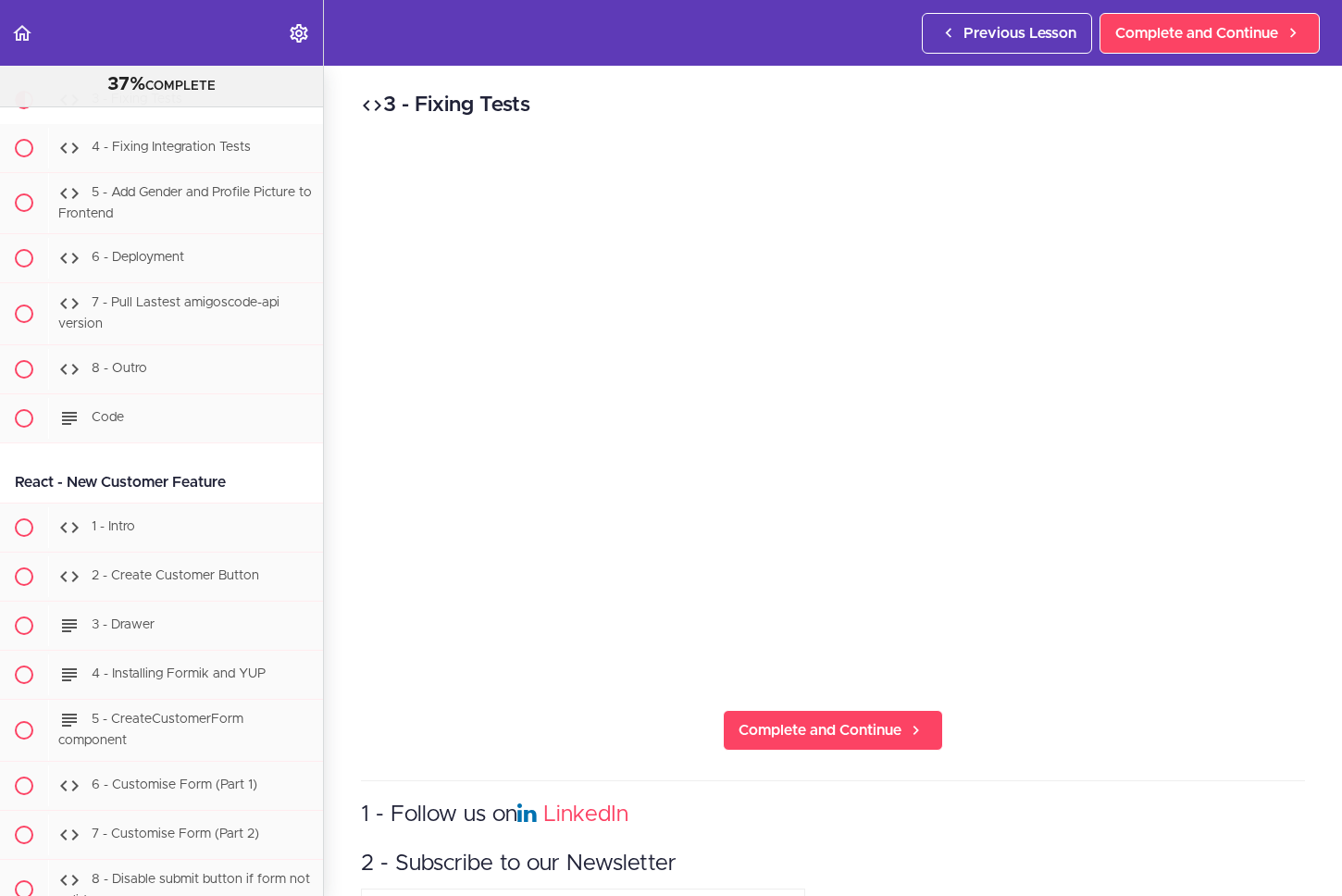
scroll to position [22761, 0]
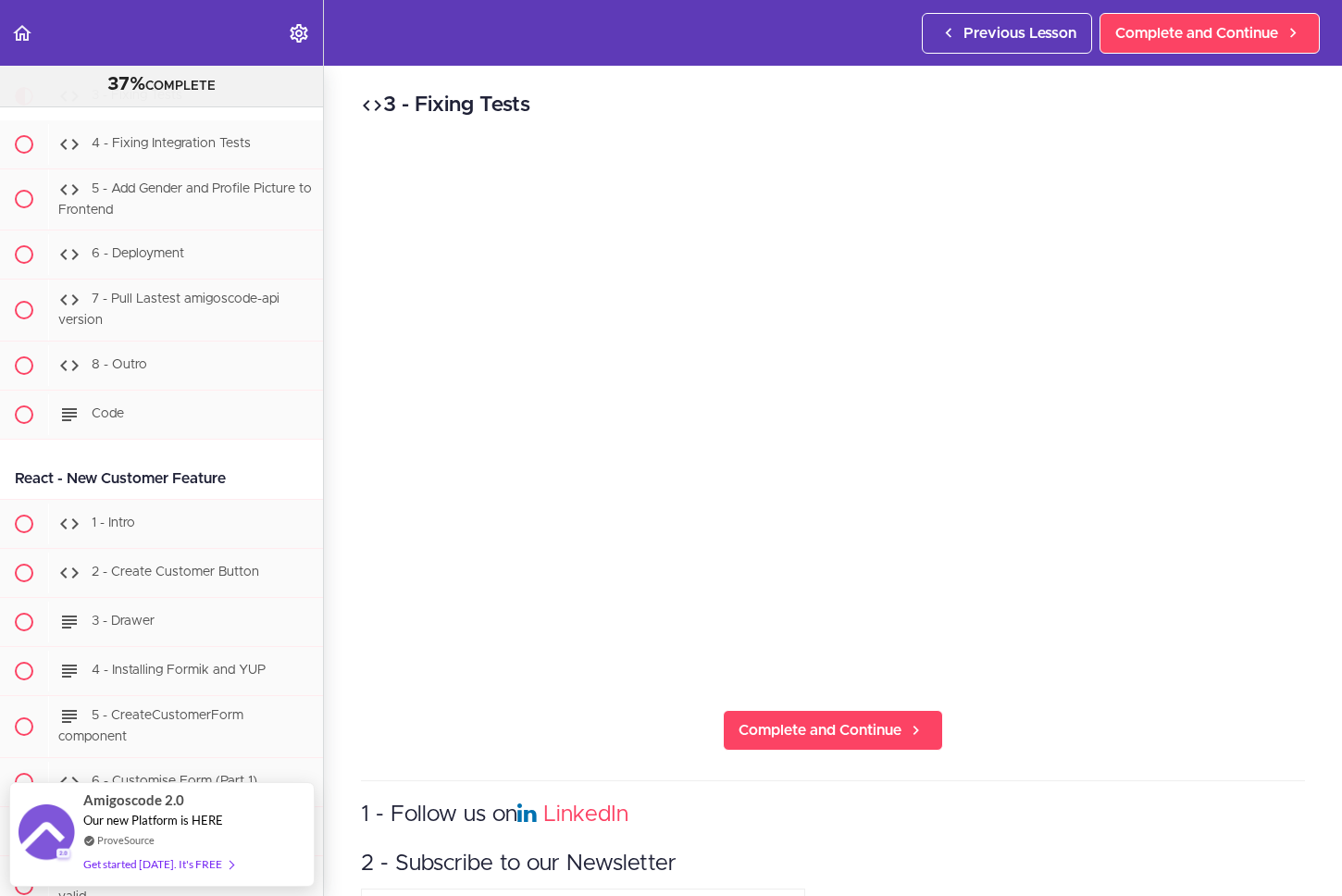
drag, startPoint x: 1133, startPoint y: 706, endPoint x: 1139, endPoint y: 670, distance: 36.5
click at [1132, 704] on div "3 - Fixing Tests Complete and Continue 1 - Follow us on LinkedIn 2 - Subscribe …" at bounding box center [833, 480] width 1018 height 830
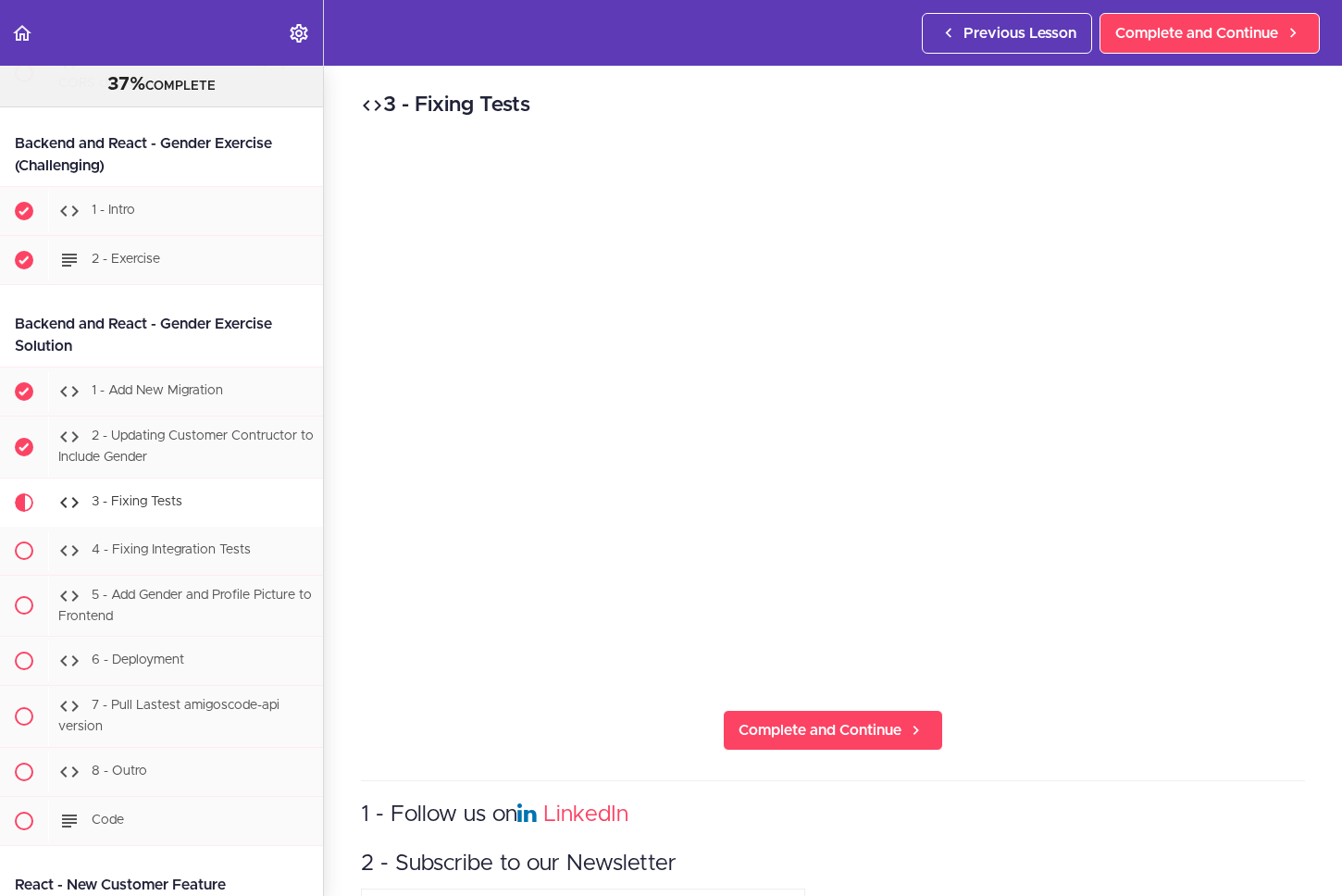
scroll to position [23306, 0]
